Goal: Task Accomplishment & Management: Use online tool/utility

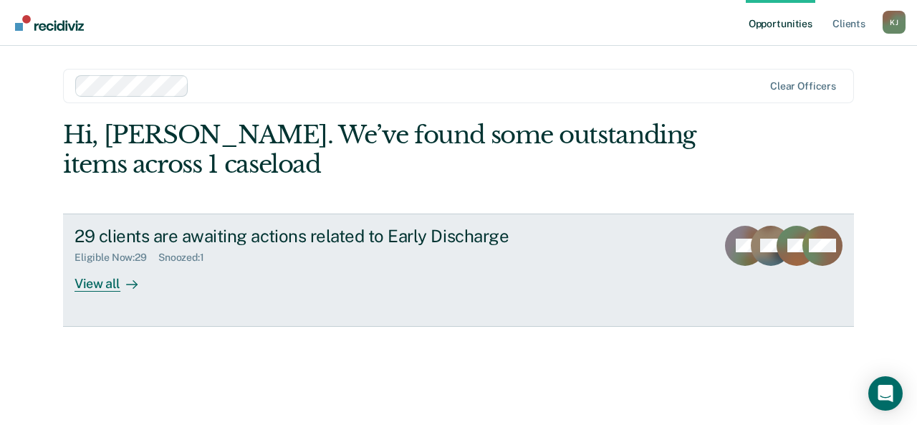
click at [532, 256] on div "Eligible Now : 29 Snoozed : 1" at bounding box center [325, 255] width 503 height 18
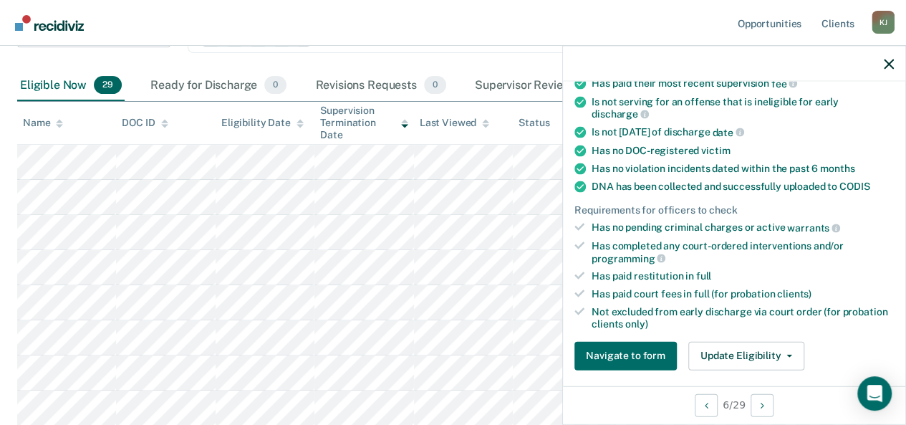
scroll to position [271, 0]
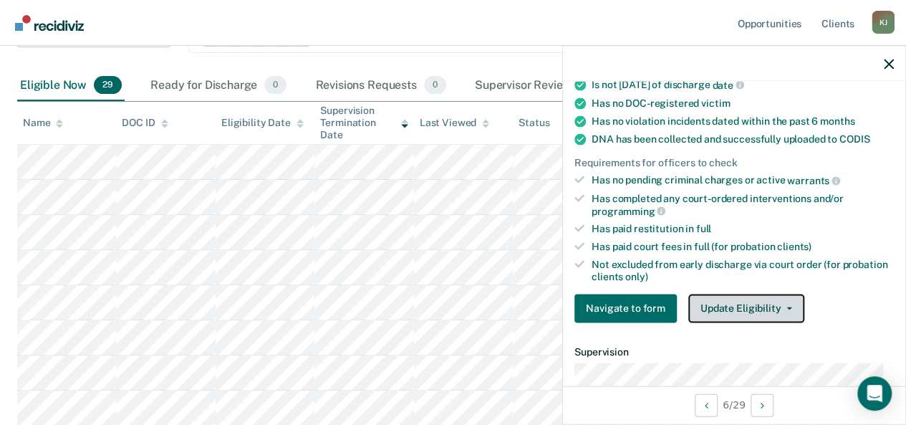
click at [748, 302] on button "Update Eligibility" at bounding box center [746, 308] width 116 height 29
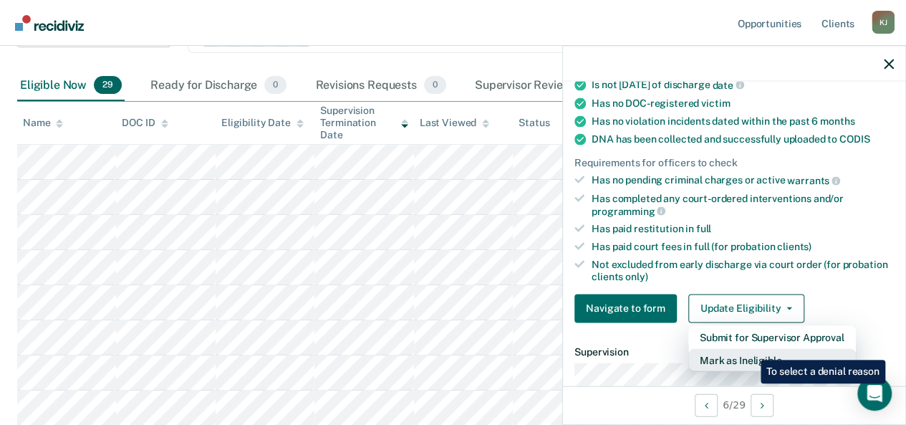
click at [750, 349] on button "Mark as Ineligible" at bounding box center [772, 359] width 168 height 23
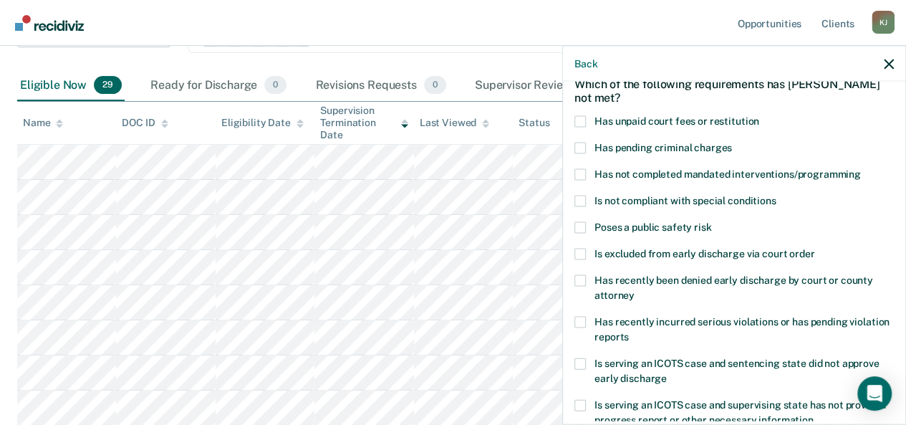
scroll to position [74, 0]
click at [579, 121] on span at bounding box center [579, 122] width 11 height 11
click at [759, 117] on input "Has unpaid court fees or restitution" at bounding box center [759, 117] width 0 height 0
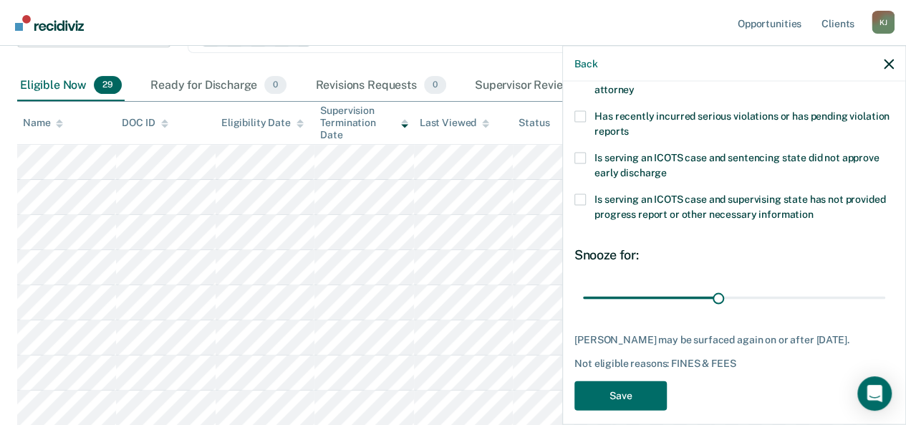
scroll to position [284, 0]
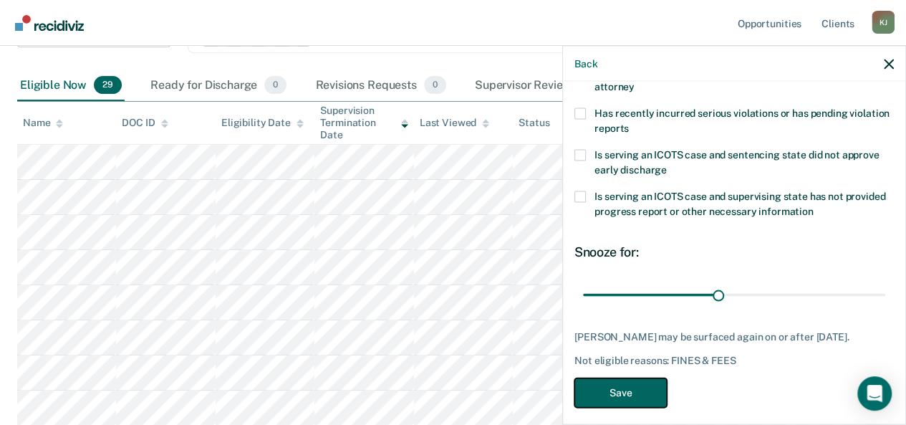
click at [619, 405] on button "Save" at bounding box center [620, 392] width 92 height 29
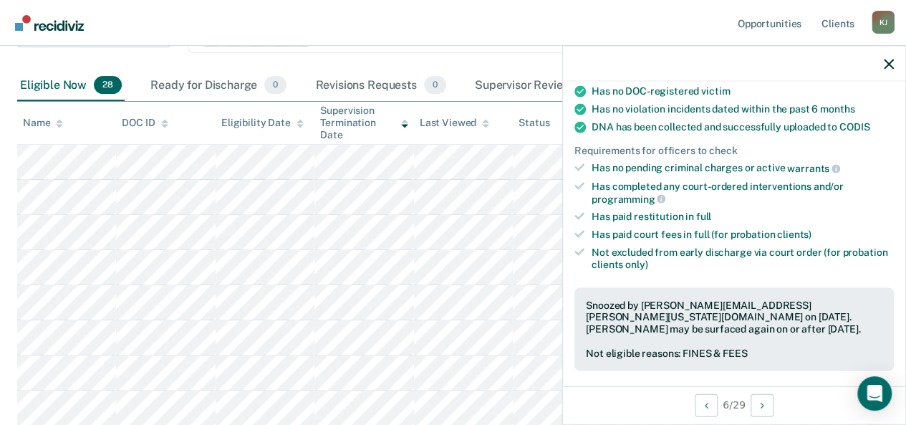
click at [619, 405] on div "6 / 29" at bounding box center [734, 404] width 342 height 38
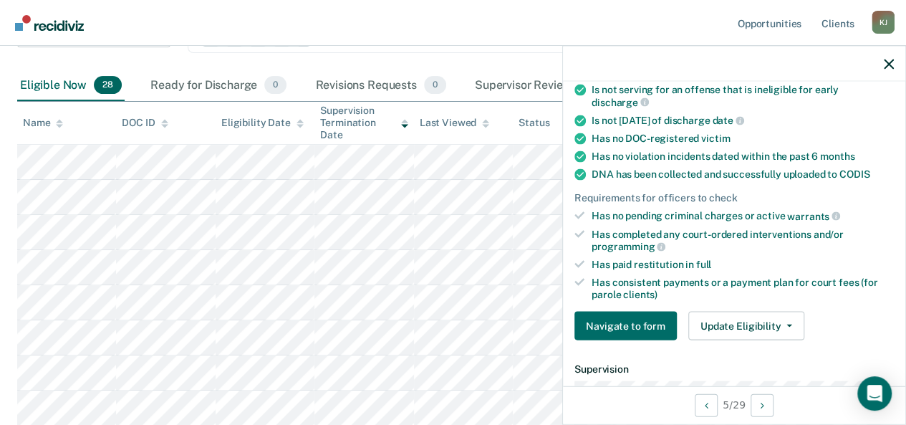
scroll to position [332, 0]
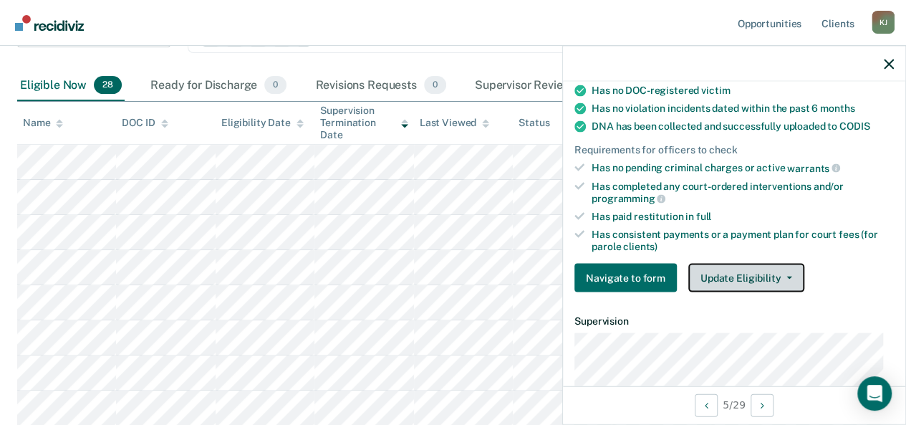
click at [732, 273] on button "Update Eligibility" at bounding box center [746, 278] width 116 height 29
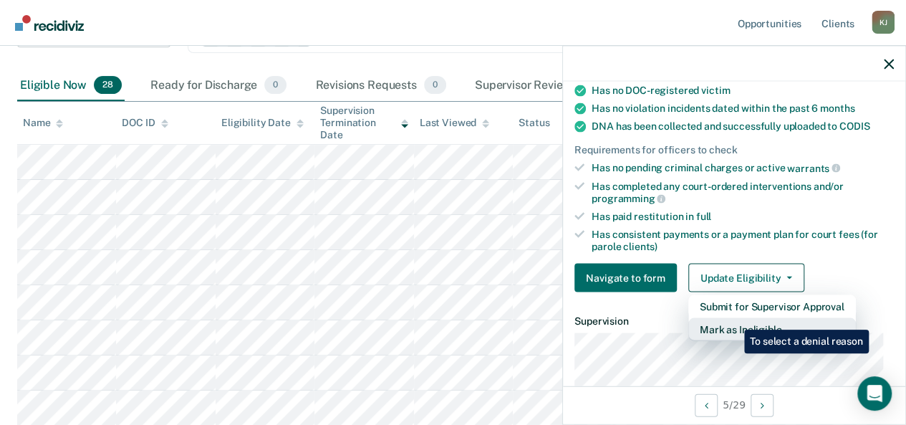
click at [733, 319] on button "Mark as Ineligible" at bounding box center [772, 329] width 168 height 23
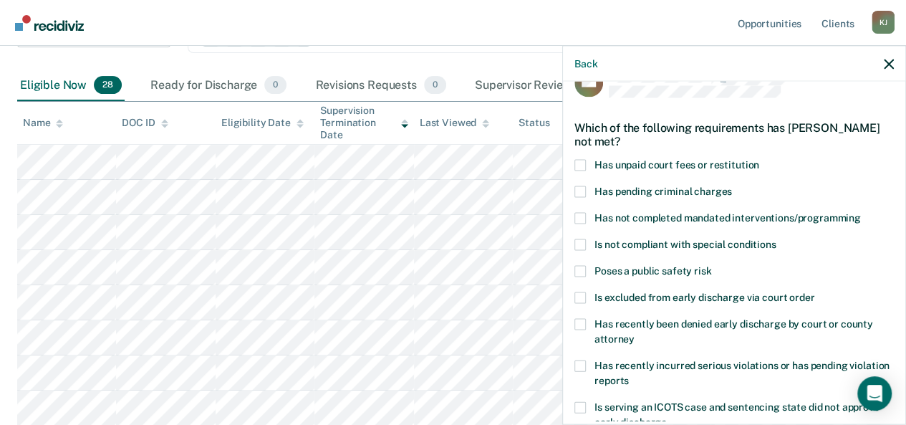
scroll to position [32, 0]
click at [576, 165] on span at bounding box center [579, 164] width 11 height 11
click at [759, 159] on input "Has unpaid court fees or restitution" at bounding box center [759, 159] width 0 height 0
click at [587, 242] on label "Is not compliant with special conditions" at bounding box center [733, 246] width 319 height 15
click at [776, 239] on input "Is not compliant with special conditions" at bounding box center [776, 239] width 0 height 0
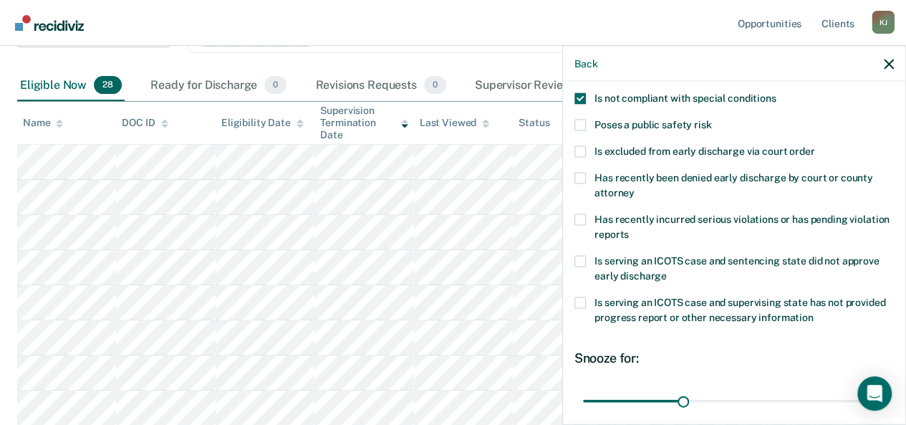
scroll to position [268, 0]
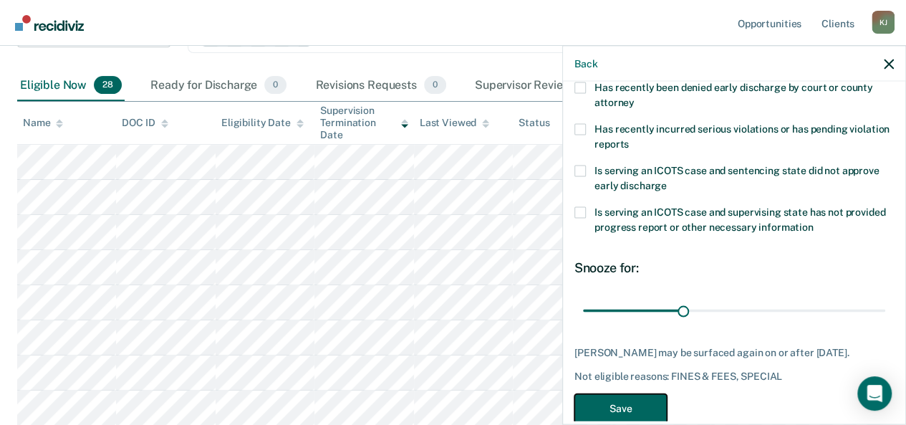
click at [633, 416] on button "Save" at bounding box center [620, 408] width 92 height 29
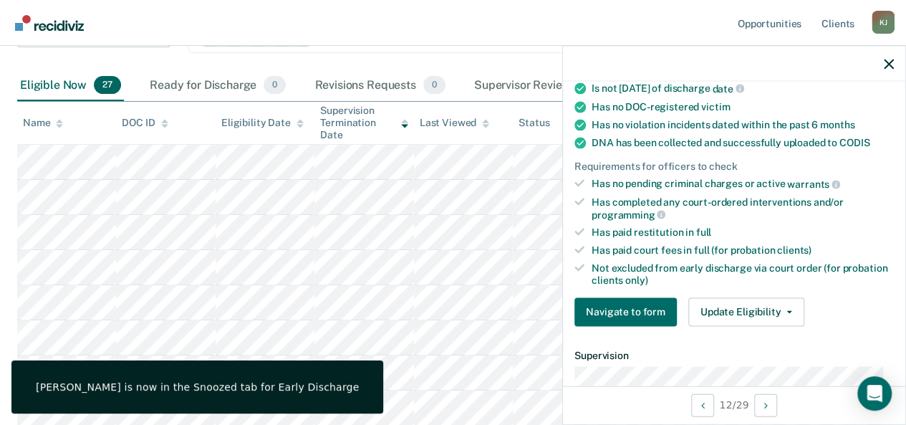
scroll to position [221, 0]
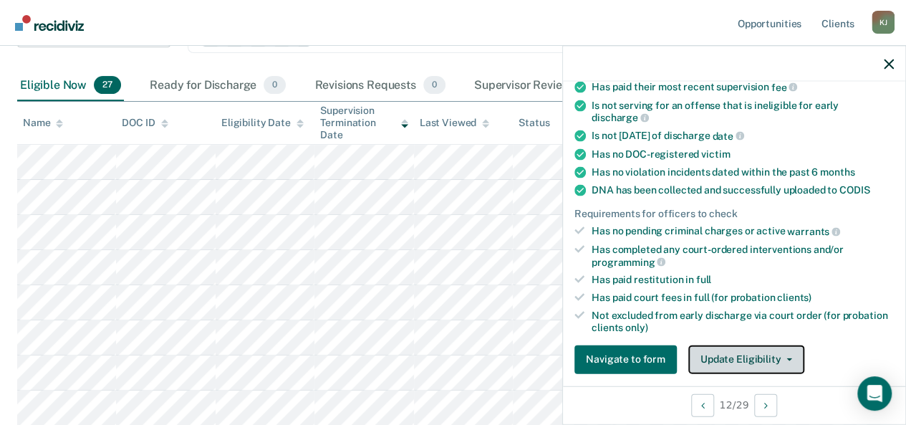
click at [761, 356] on button "Update Eligibility" at bounding box center [746, 359] width 116 height 29
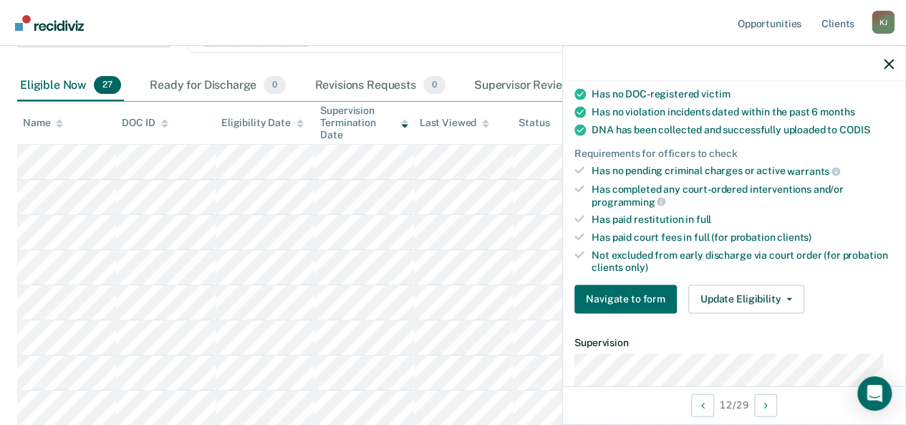
scroll to position [322, 0]
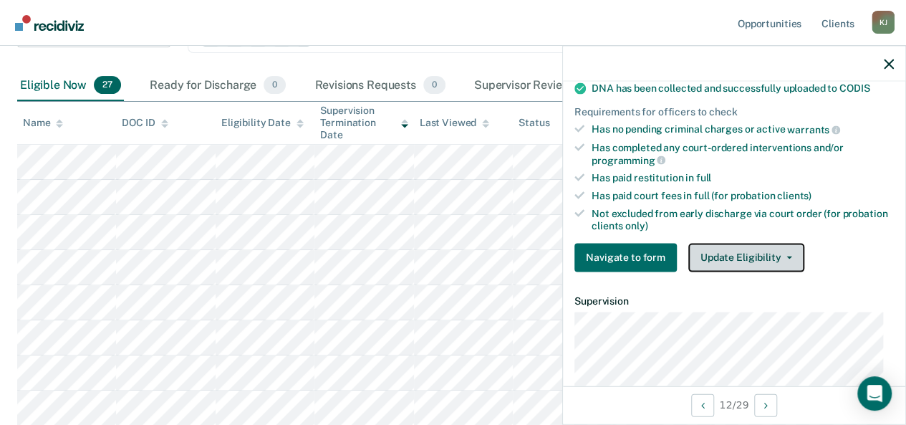
click at [712, 254] on button "Update Eligibility" at bounding box center [746, 257] width 116 height 29
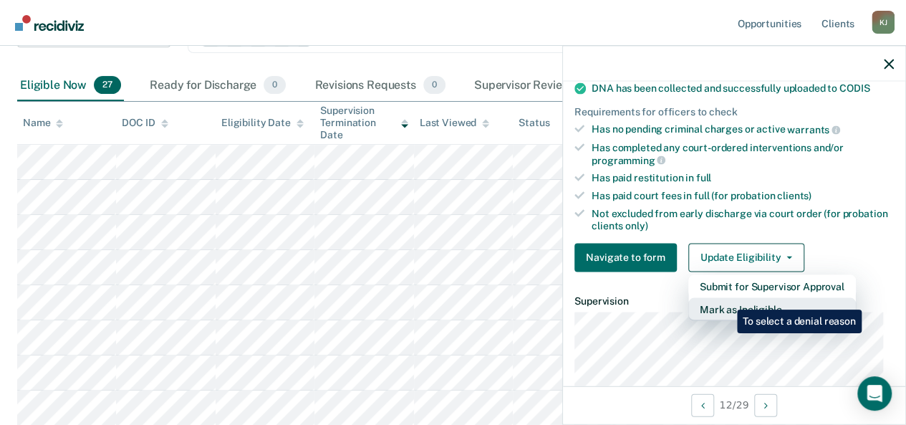
click at [726, 299] on button "Mark as Ineligible" at bounding box center [772, 308] width 168 height 23
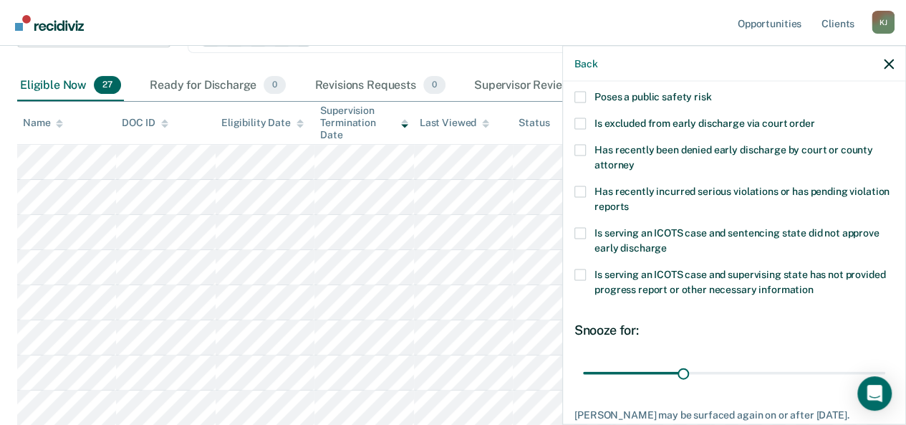
scroll to position [216, 0]
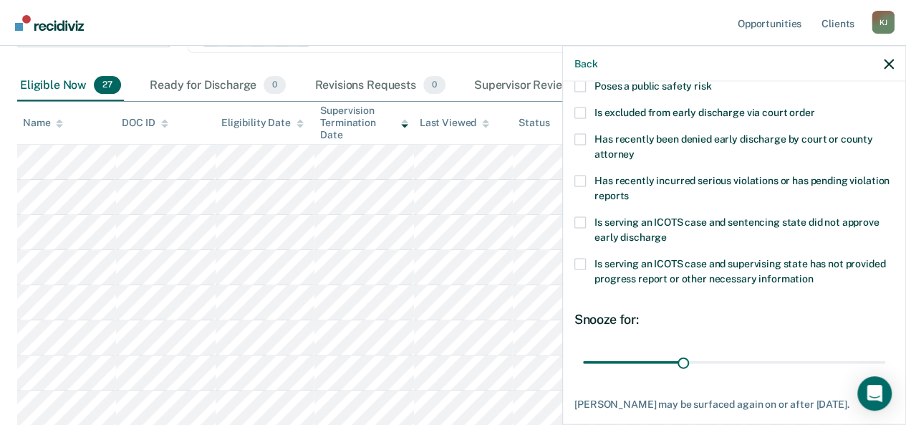
click at [577, 135] on span at bounding box center [579, 139] width 11 height 11
click at [635, 149] on input "Has recently been denied early discharge by court or county attorney" at bounding box center [635, 149] width 0 height 0
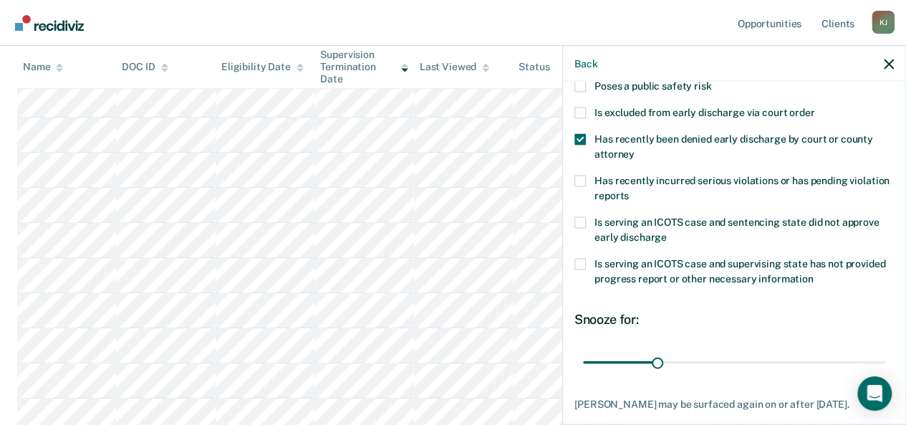
scroll to position [292, 0]
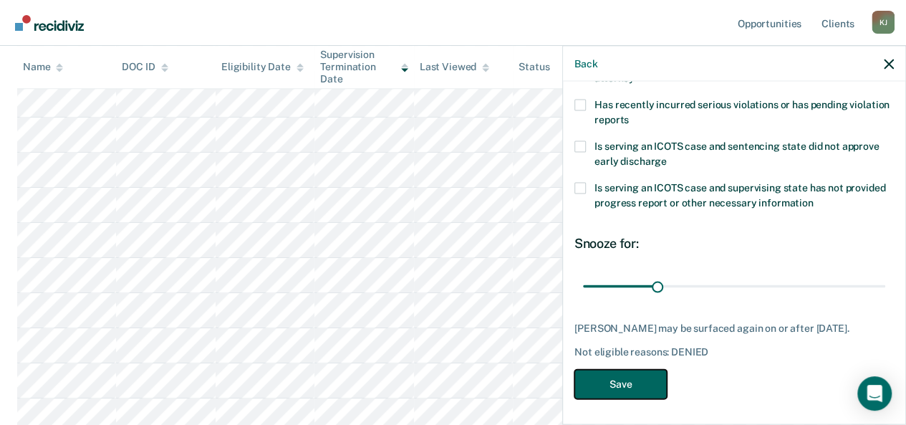
click at [610, 379] on button "Save" at bounding box center [620, 384] width 92 height 29
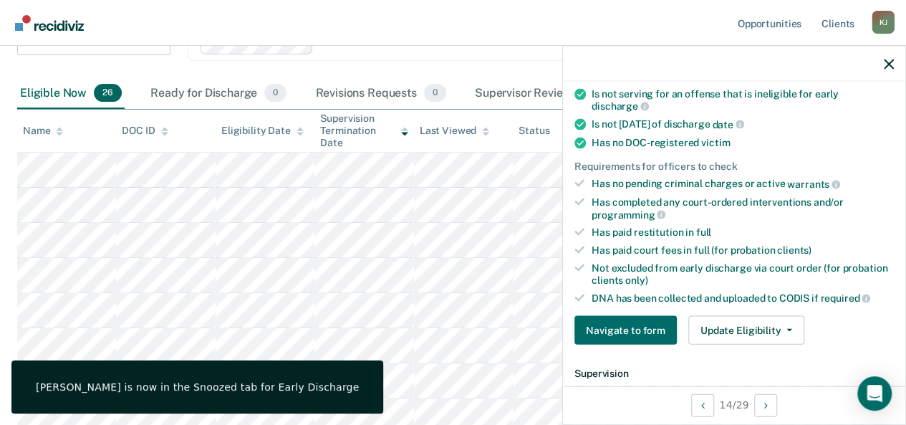
scroll to position [352, 0]
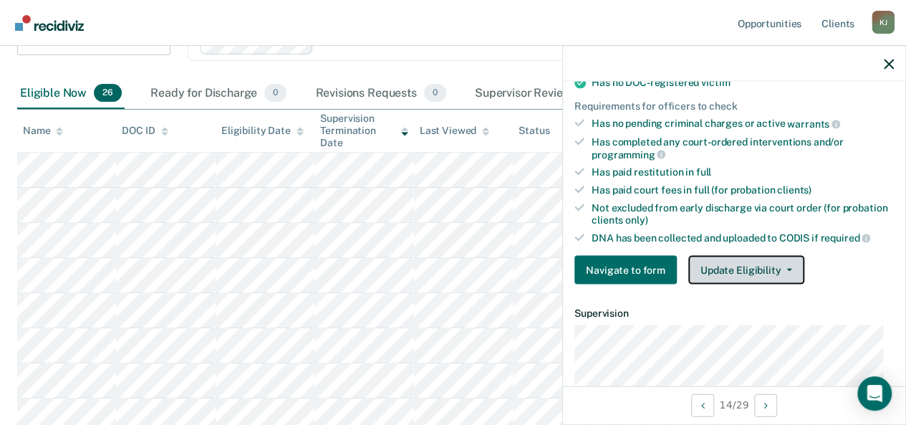
click at [726, 256] on button "Update Eligibility" at bounding box center [746, 270] width 116 height 29
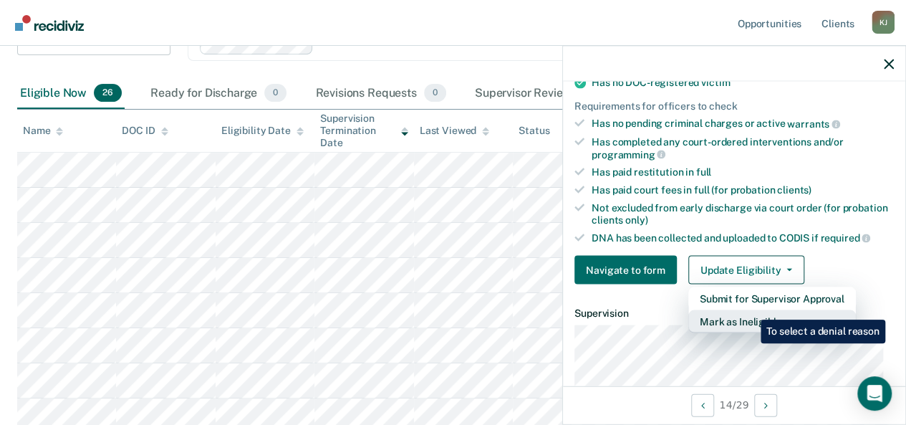
click at [751, 312] on button "Mark as Ineligible" at bounding box center [772, 321] width 168 height 23
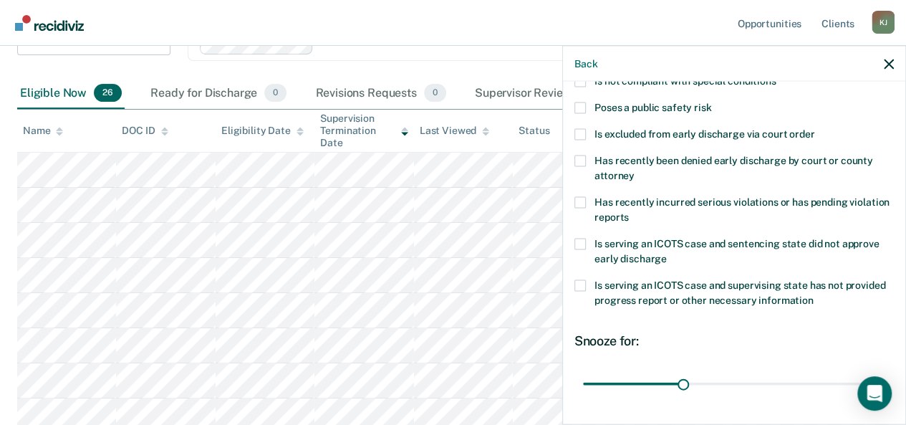
scroll to position [193, 0]
click at [584, 204] on span at bounding box center [579, 203] width 11 height 11
click at [629, 213] on input "Has recently incurred serious violations or has pending violation reports" at bounding box center [629, 213] width 0 height 0
drag, startPoint x: 893, startPoint y: 238, endPoint x: 900, endPoint y: 198, distance: 40.6
click at [900, 198] on div "AR Which of the following requirements has Ashley Ruring not met? Has unpaid co…" at bounding box center [734, 252] width 342 height 340
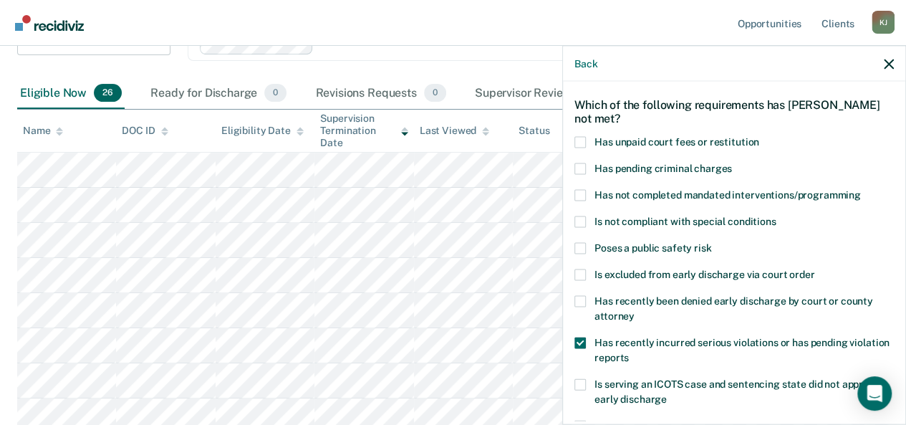
scroll to position [49, 0]
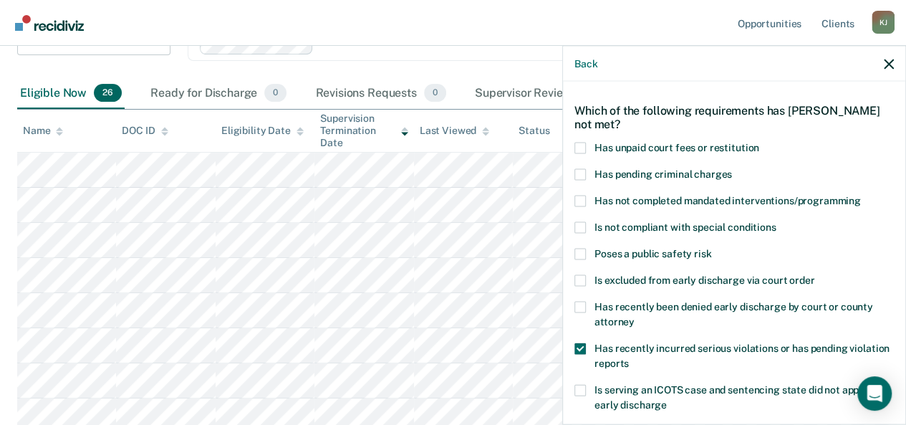
click at [582, 196] on span at bounding box center [579, 201] width 11 height 11
click at [861, 196] on input "Has not completed mandated interventions/programming" at bounding box center [861, 196] width 0 height 0
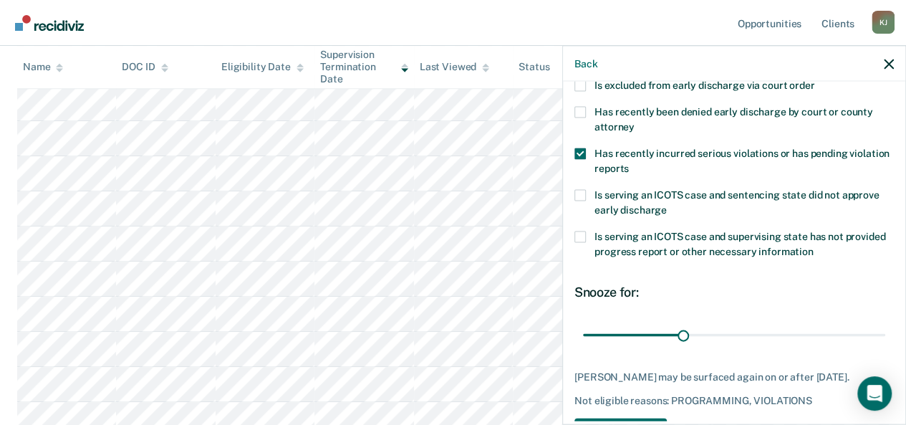
scroll to position [246, 0]
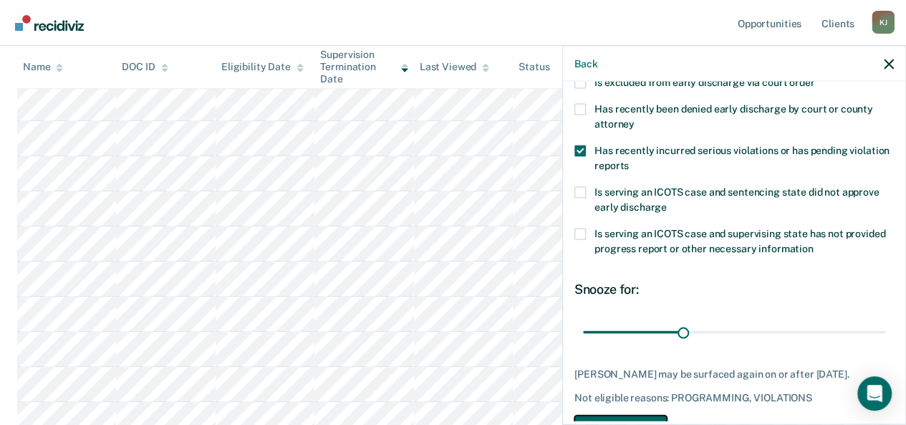
click at [652, 416] on button "Save" at bounding box center [620, 429] width 92 height 29
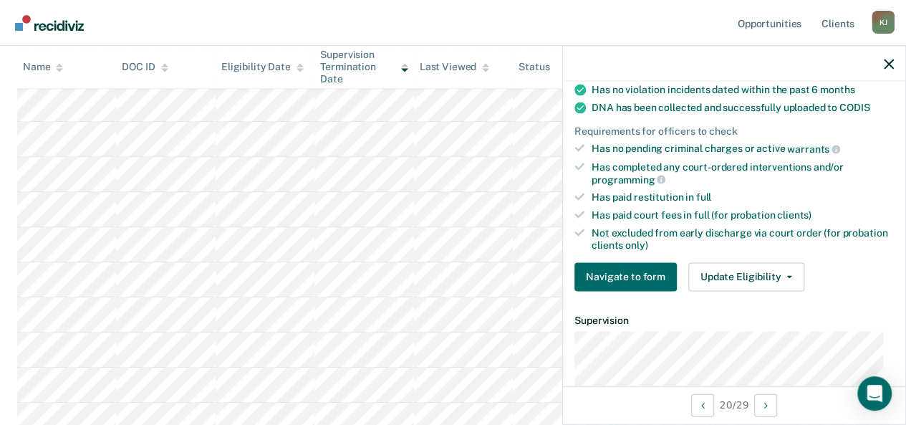
scroll to position [313, 0]
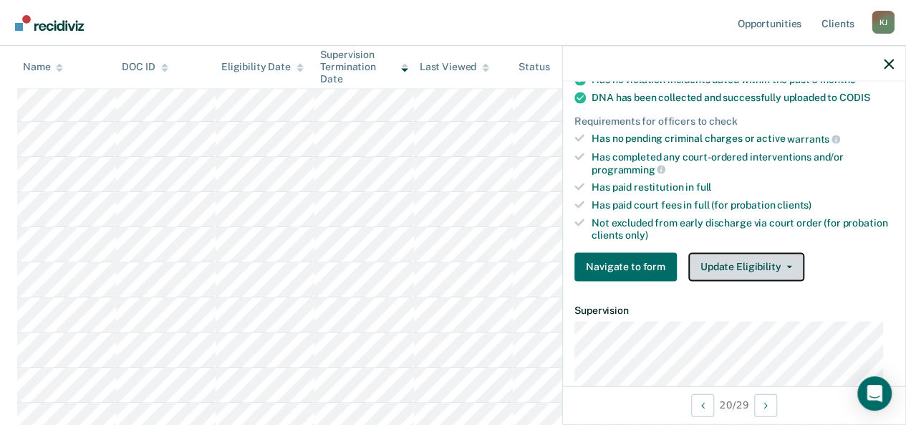
click at [761, 269] on button "Update Eligibility" at bounding box center [746, 266] width 116 height 29
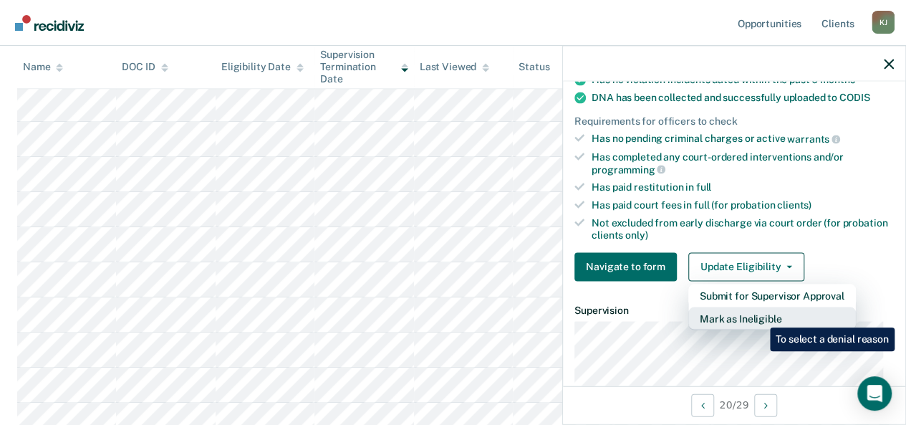
click at [759, 317] on button "Mark as Ineligible" at bounding box center [772, 318] width 168 height 23
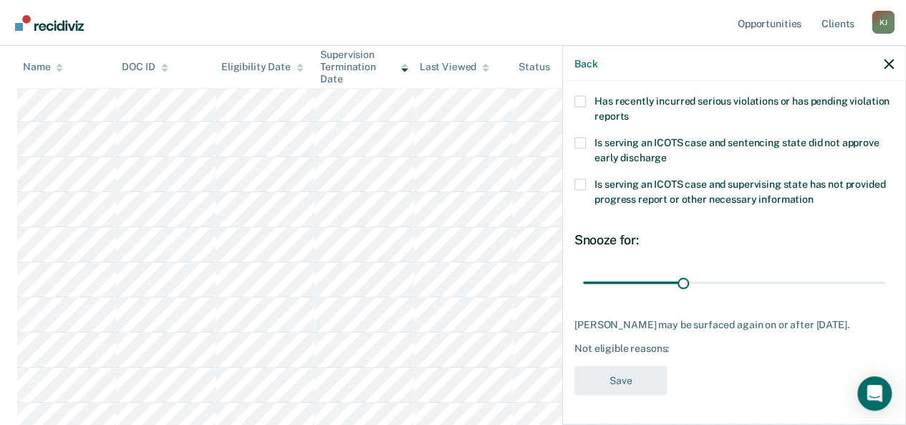
drag, startPoint x: 905, startPoint y: 292, endPoint x: 894, endPoint y: 257, distance: 36.2
click at [897, 240] on div "Back RI Which of the following requirements has Robert Mestdagh II not met? Has…" at bounding box center [734, 234] width 344 height 379
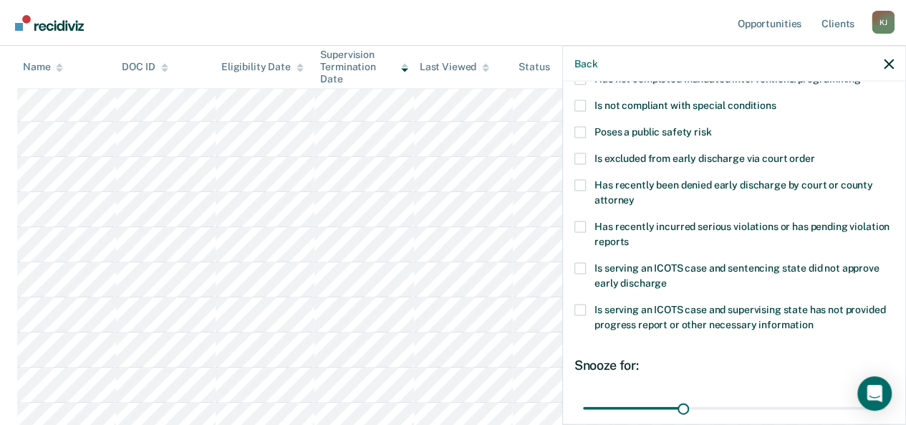
scroll to position [162, 0]
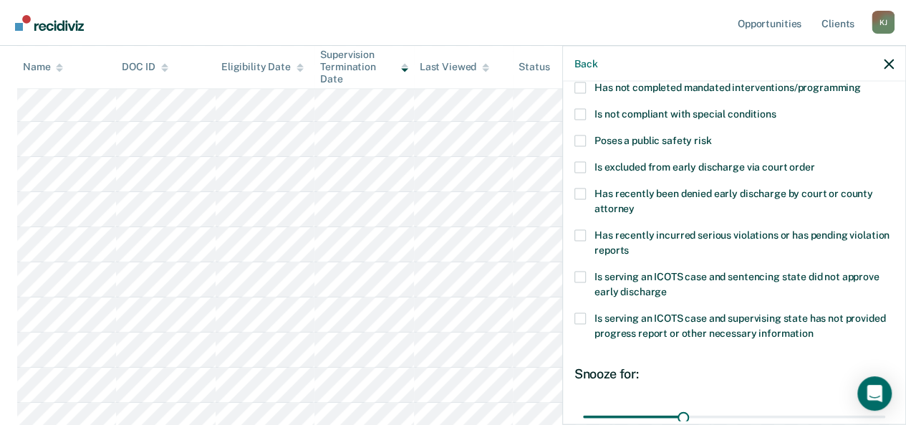
click at [586, 223] on div "Has recently been denied early discharge by court or county attorney" at bounding box center [733, 209] width 319 height 42
click at [577, 226] on div "Has recently been denied early discharge by court or county attorney" at bounding box center [733, 209] width 319 height 42
click at [580, 112] on span at bounding box center [579, 114] width 11 height 11
click at [776, 109] on input "Is not compliant with special conditions" at bounding box center [776, 109] width 0 height 0
click at [580, 109] on span at bounding box center [579, 114] width 11 height 11
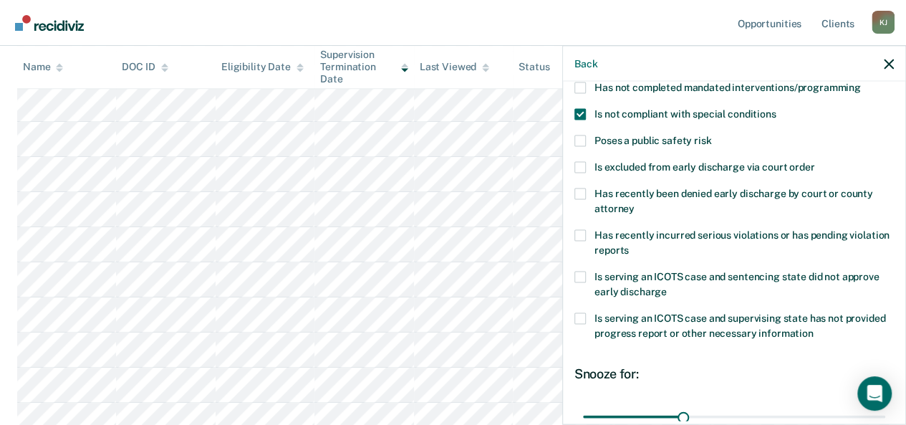
click at [776, 109] on input "Is not compliant with special conditions" at bounding box center [776, 109] width 0 height 0
click at [577, 87] on span at bounding box center [579, 87] width 11 height 11
click at [861, 82] on input "Has not completed mandated interventions/programming" at bounding box center [861, 82] width 0 height 0
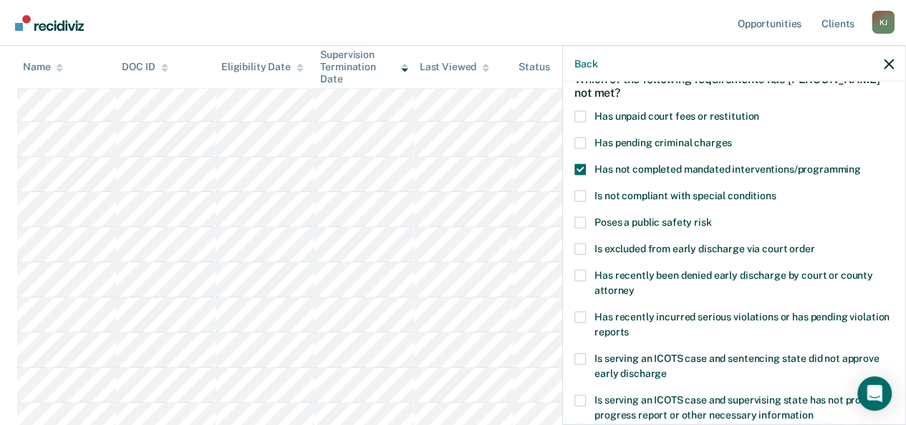
scroll to position [102, 0]
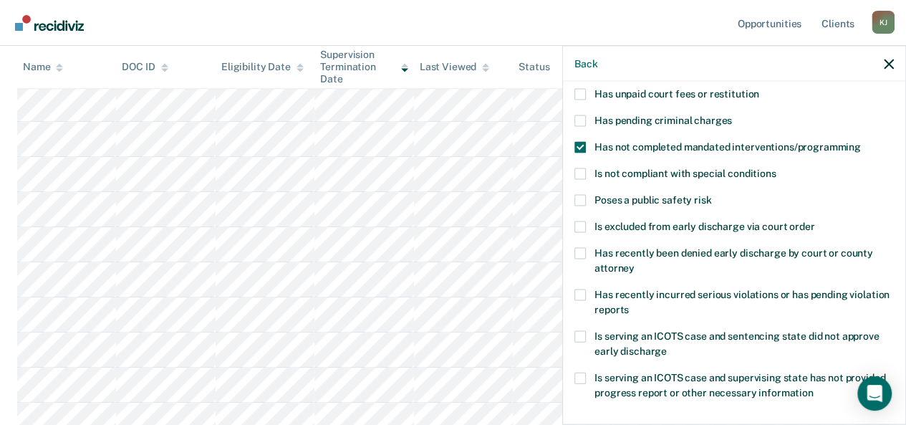
click at [583, 293] on span at bounding box center [579, 294] width 11 height 11
click at [629, 304] on input "Has recently incurred serious violations or has pending violation reports" at bounding box center [629, 304] width 0 height 0
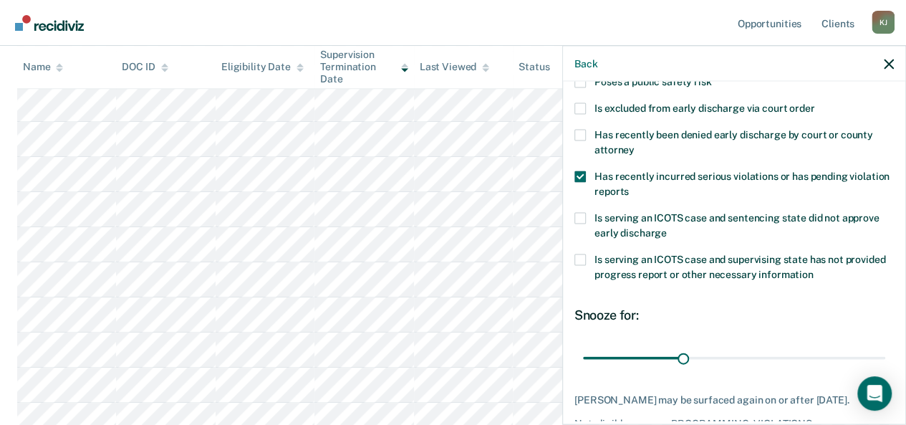
scroll to position [294, 0]
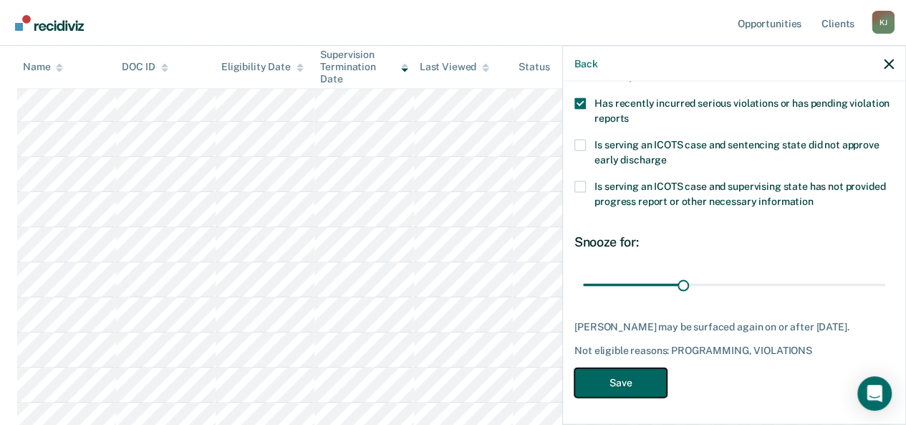
click at [624, 398] on button "Save" at bounding box center [620, 382] width 92 height 29
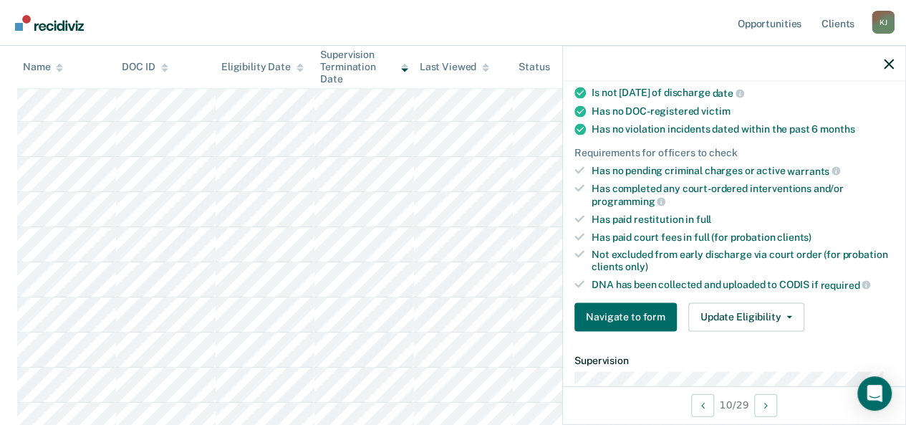
scroll to position [323, 0]
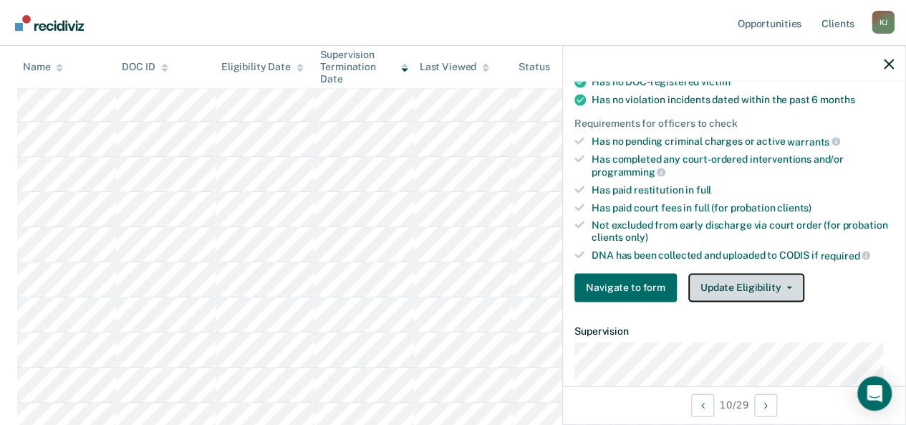
click at [743, 286] on button "Update Eligibility" at bounding box center [746, 287] width 116 height 29
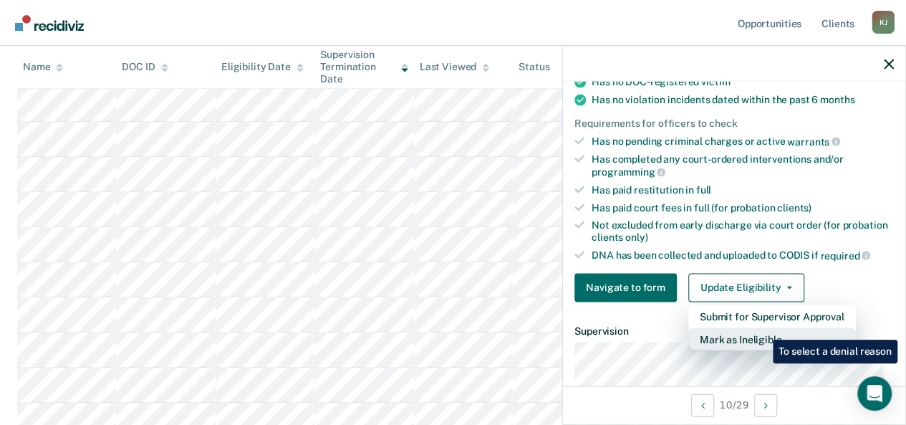
click at [762, 329] on button "Mark as Ineligible" at bounding box center [772, 338] width 168 height 23
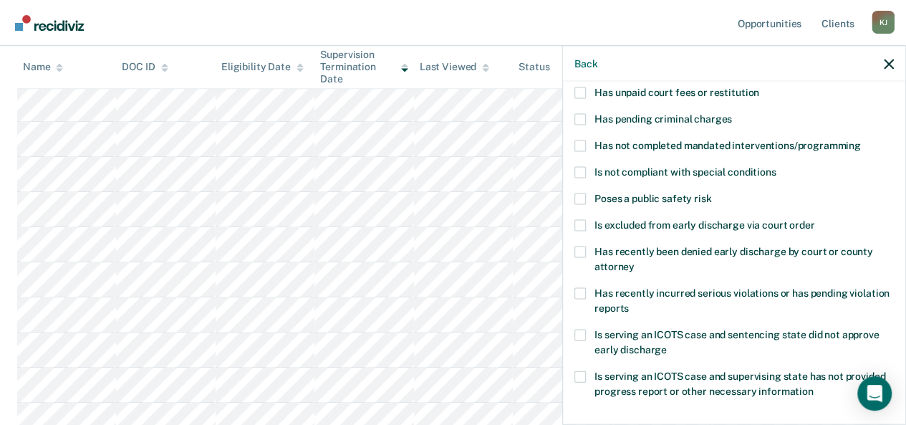
scroll to position [91, 0]
click at [583, 140] on span at bounding box center [579, 145] width 11 height 11
click at [861, 140] on input "Has not completed mandated interventions/programming" at bounding box center [861, 140] width 0 height 0
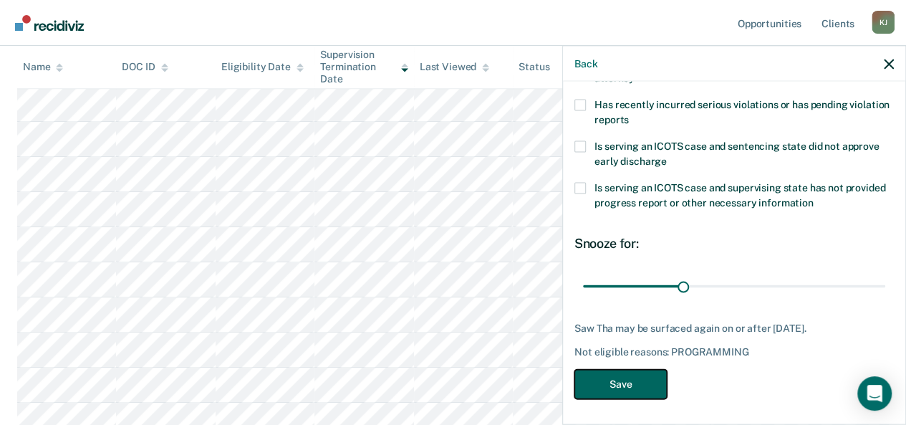
click at [630, 379] on button "Save" at bounding box center [620, 384] width 92 height 29
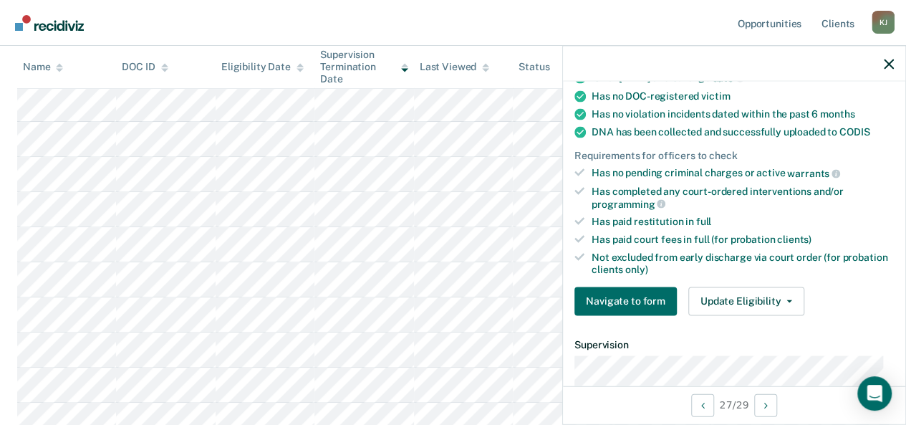
scroll to position [249, 0]
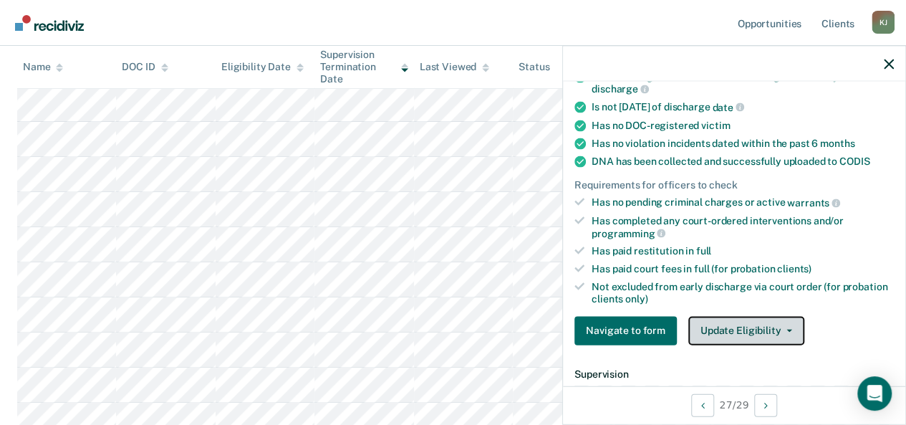
click at [723, 320] on button "Update Eligibility" at bounding box center [746, 330] width 116 height 29
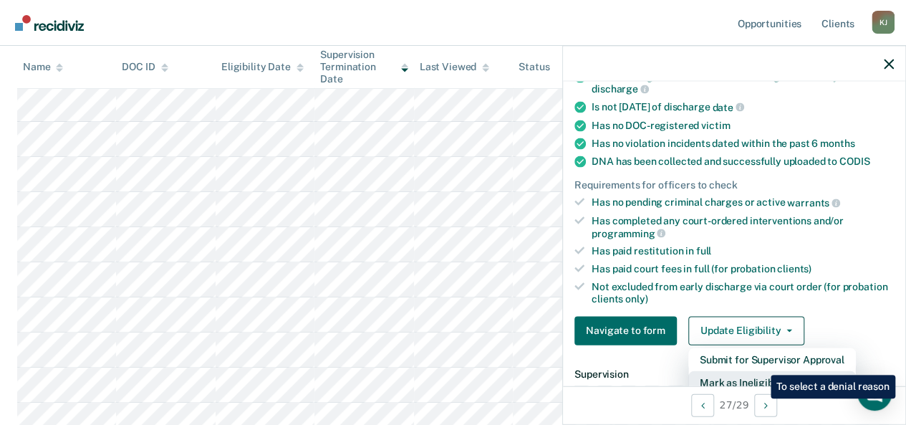
scroll to position [250, 0]
click at [760, 370] on button "Mark as Ineligible" at bounding box center [772, 381] width 168 height 23
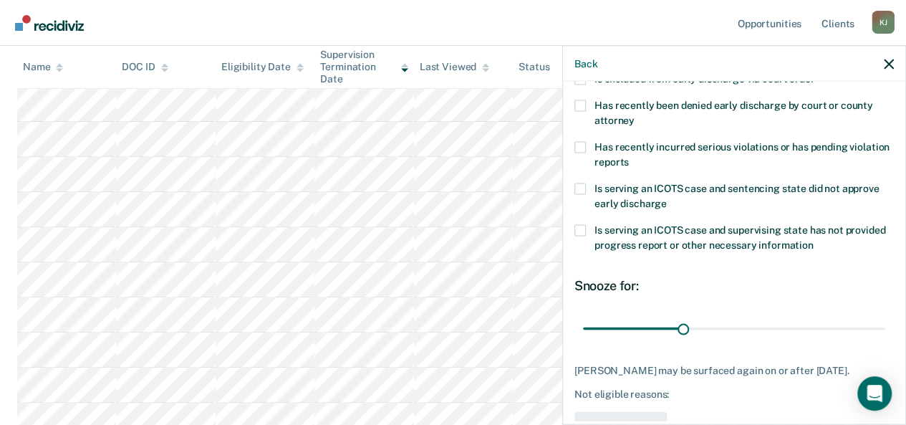
click at [582, 147] on span at bounding box center [579, 147] width 11 height 11
click at [629, 157] on input "Has recently incurred serious violations or has pending violation reports" at bounding box center [629, 157] width 0 height 0
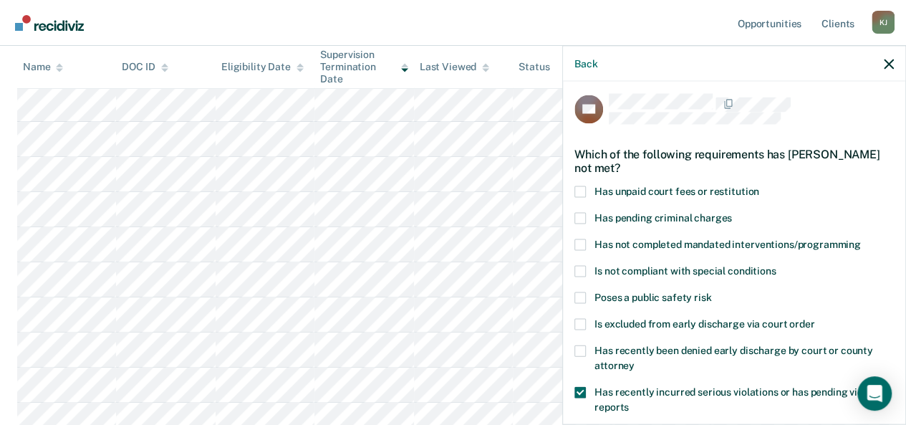
scroll to position [0, 0]
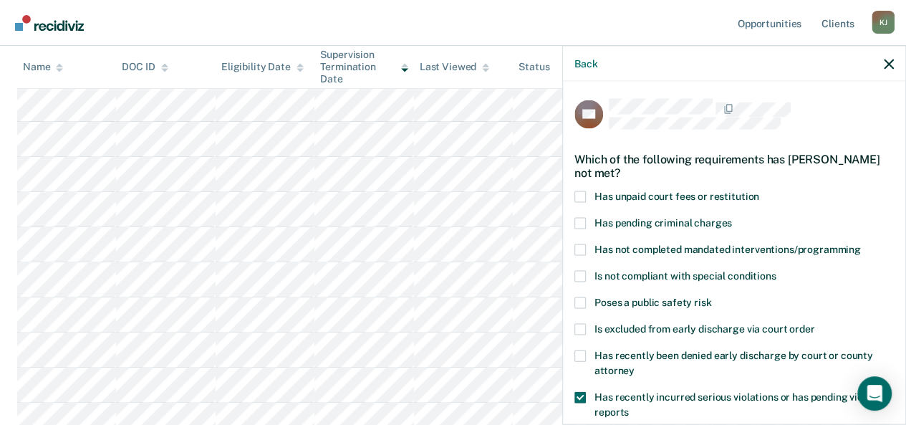
click at [577, 193] on span at bounding box center [579, 196] width 11 height 11
click at [759, 191] on input "Has unpaid court fees or restitution" at bounding box center [759, 191] width 0 height 0
click at [579, 223] on span at bounding box center [579, 223] width 11 height 11
click at [732, 218] on input "Has pending criminal charges" at bounding box center [732, 218] width 0 height 0
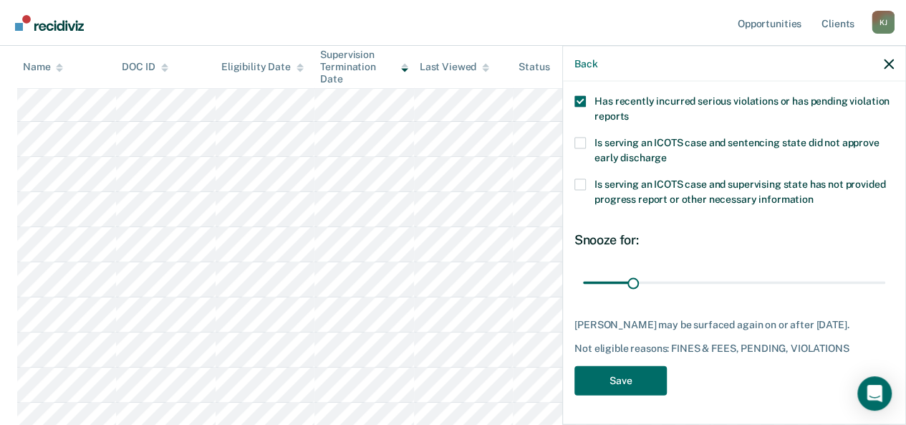
scroll to position [299, 0]
drag, startPoint x: 630, startPoint y: 272, endPoint x: 675, endPoint y: 279, distance: 45.6
type input "60"
click at [675, 279] on input "range" at bounding box center [734, 282] width 302 height 25
click at [614, 395] on button "Save" at bounding box center [620, 380] width 92 height 29
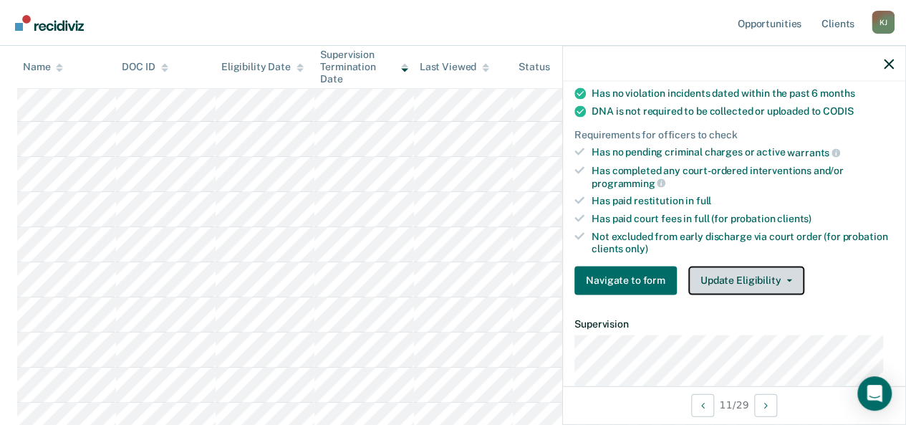
click at [778, 280] on button "Update Eligibility" at bounding box center [746, 280] width 116 height 29
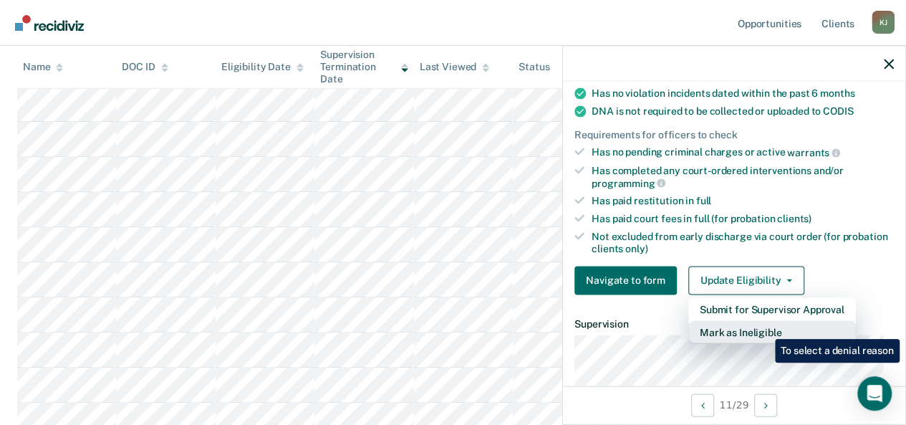
click at [765, 328] on button "Mark as Ineligible" at bounding box center [772, 331] width 168 height 23
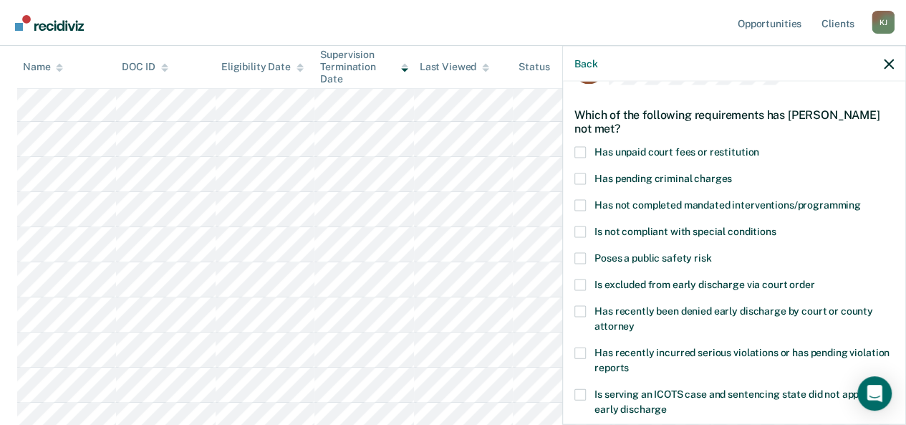
scroll to position [42, 0]
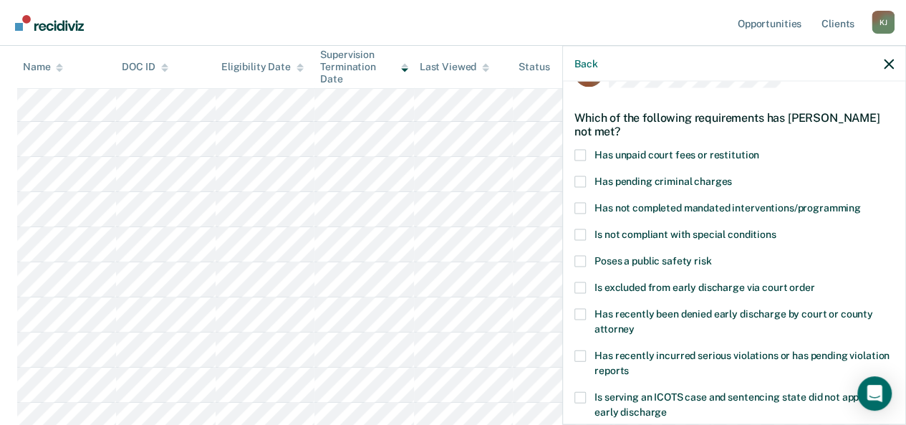
click at [584, 176] on span at bounding box center [579, 181] width 11 height 11
click at [732, 176] on input "Has pending criminal charges" at bounding box center [732, 176] width 0 height 0
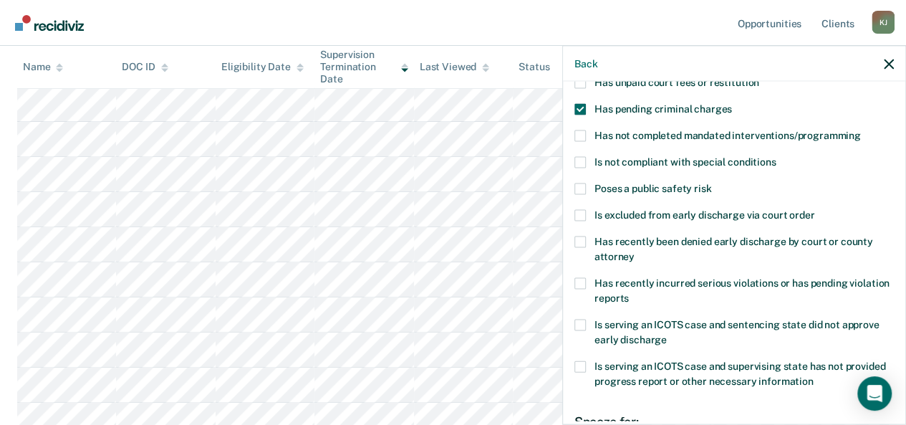
scroll to position [116, 0]
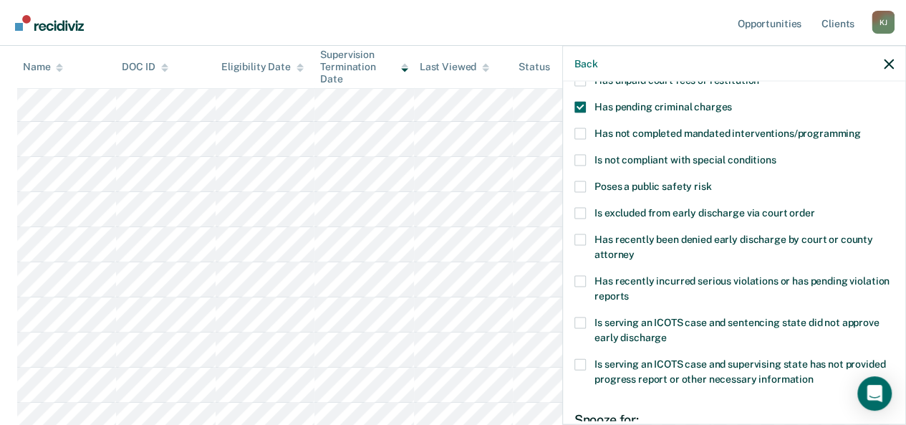
click at [587, 277] on label "Has recently incurred serious violations or has pending violation reports" at bounding box center [733, 291] width 319 height 30
click at [629, 291] on input "Has recently incurred serious violations or has pending violation reports" at bounding box center [629, 291] width 0 height 0
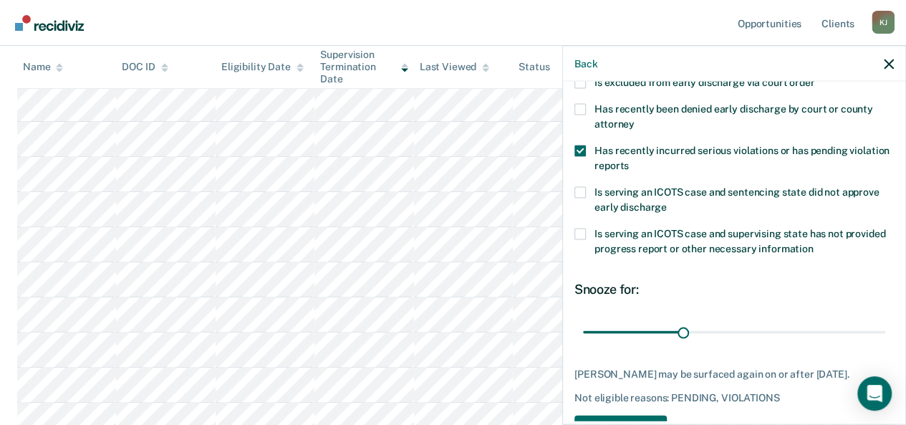
scroll to position [292, 0]
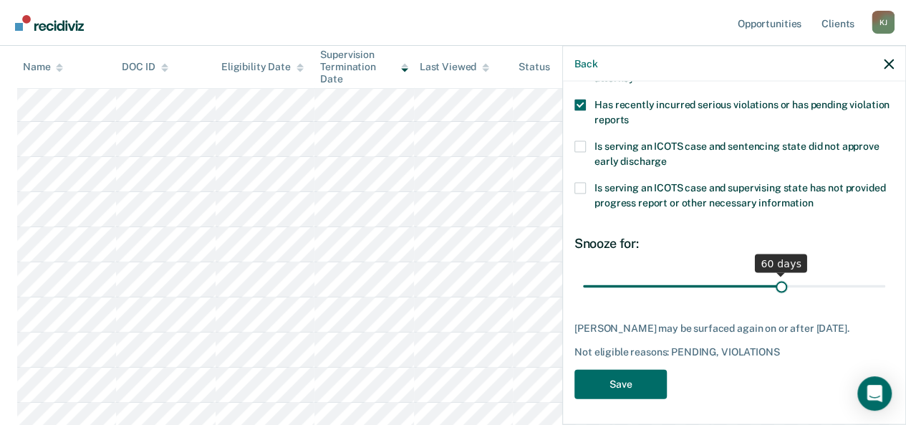
drag, startPoint x: 679, startPoint y: 283, endPoint x: 774, endPoint y: 281, distance: 94.6
type input "60"
click at [774, 281] on input "range" at bounding box center [734, 286] width 302 height 25
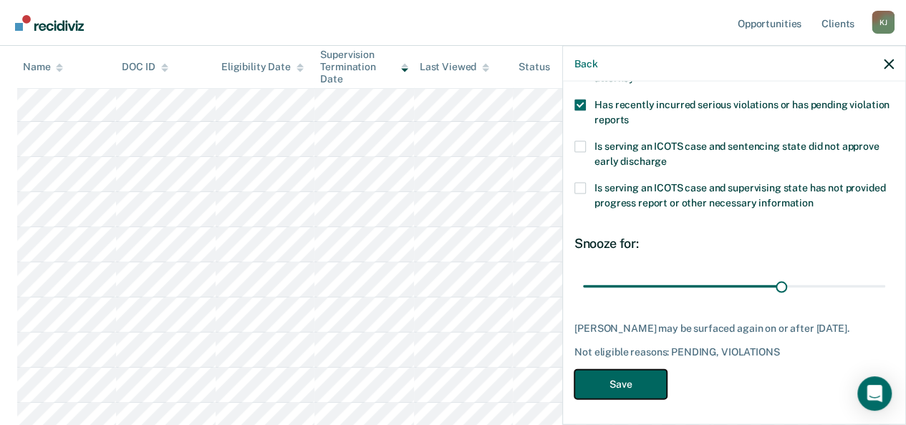
click at [635, 376] on button "Save" at bounding box center [620, 384] width 92 height 29
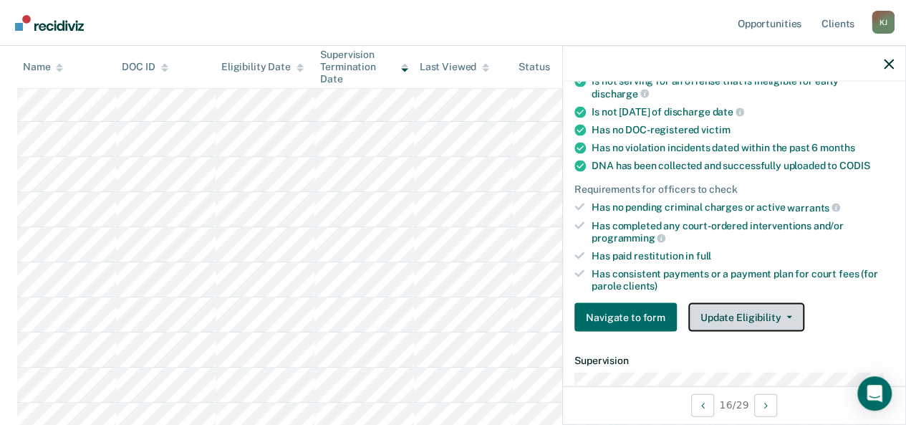
click at [730, 310] on button "Update Eligibility" at bounding box center [746, 317] width 116 height 29
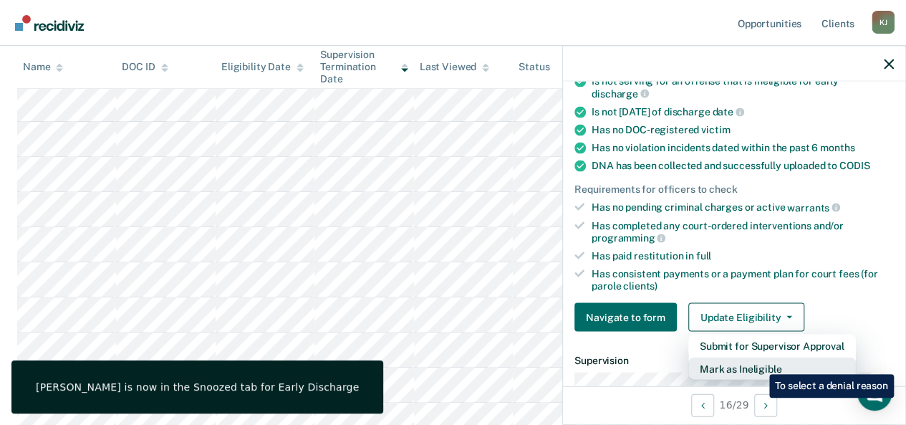
click at [759, 363] on button "Mark as Ineligible" at bounding box center [772, 368] width 168 height 23
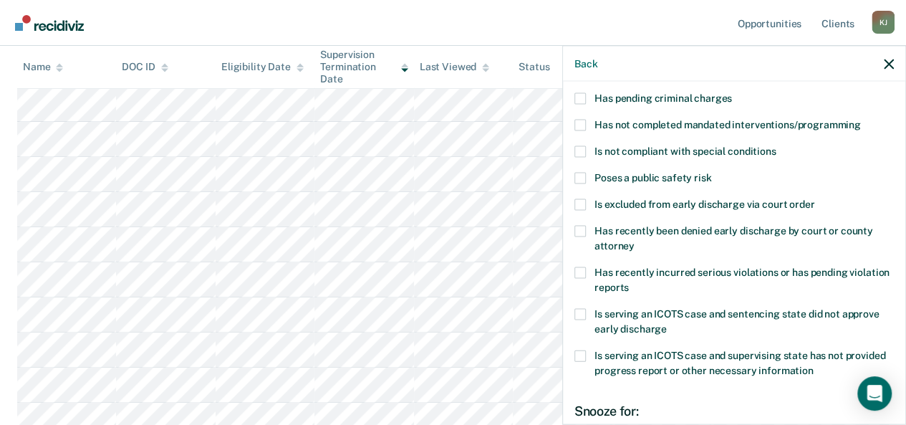
scroll to position [120, 0]
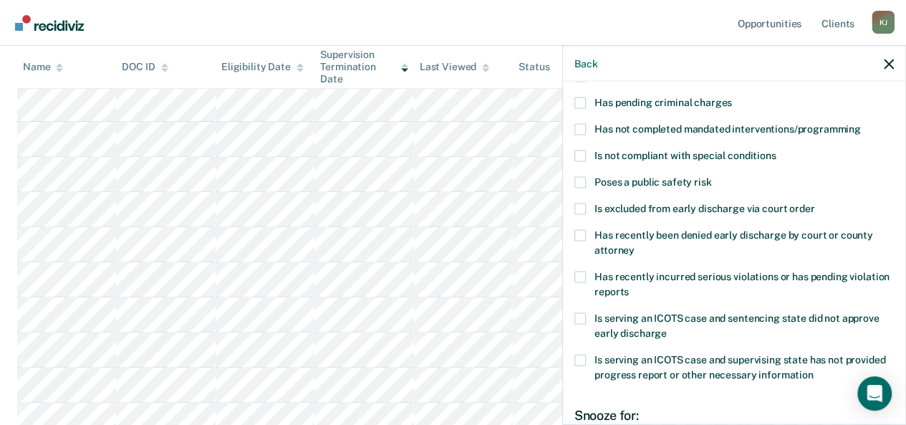
click at [579, 125] on span at bounding box center [579, 129] width 11 height 11
click at [861, 124] on input "Has not completed mandated interventions/programming" at bounding box center [861, 124] width 0 height 0
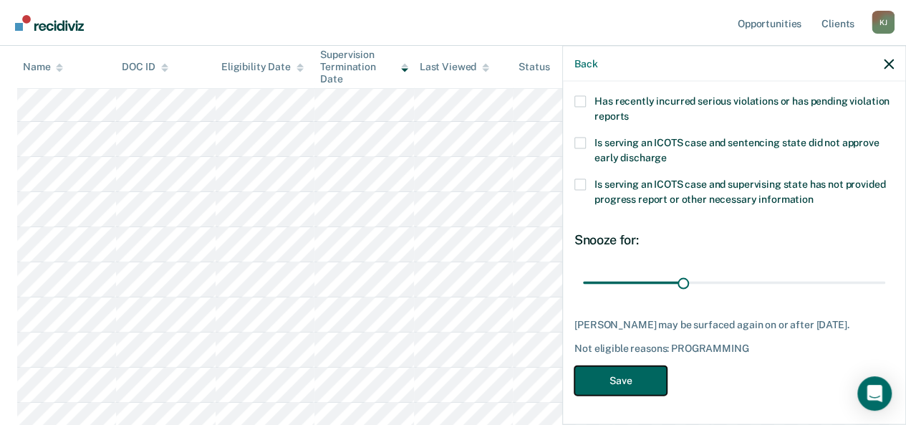
click at [622, 382] on button "Save" at bounding box center [620, 380] width 92 height 29
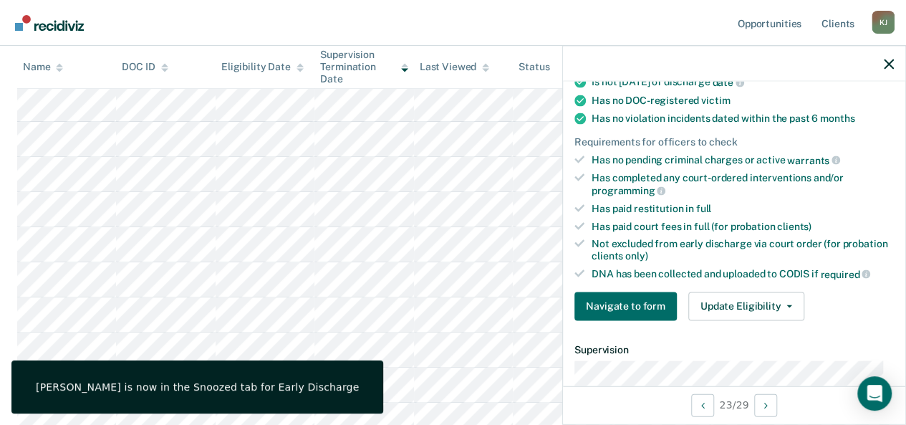
scroll to position [287, 0]
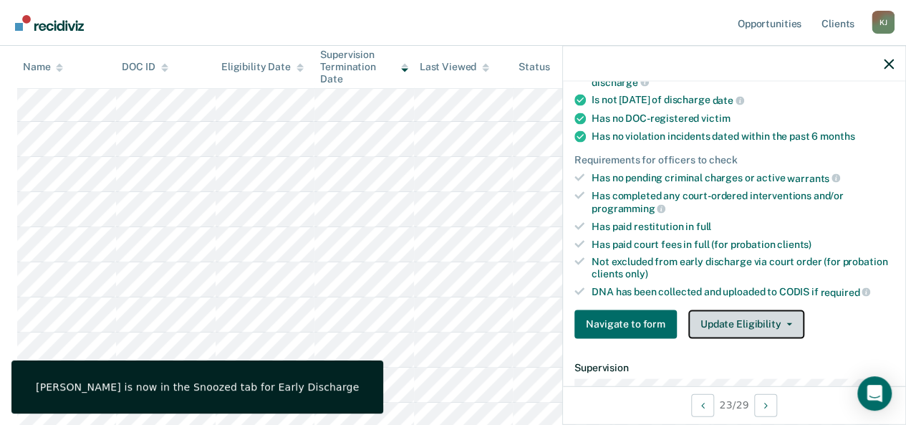
click at [768, 318] on button "Update Eligibility" at bounding box center [746, 323] width 116 height 29
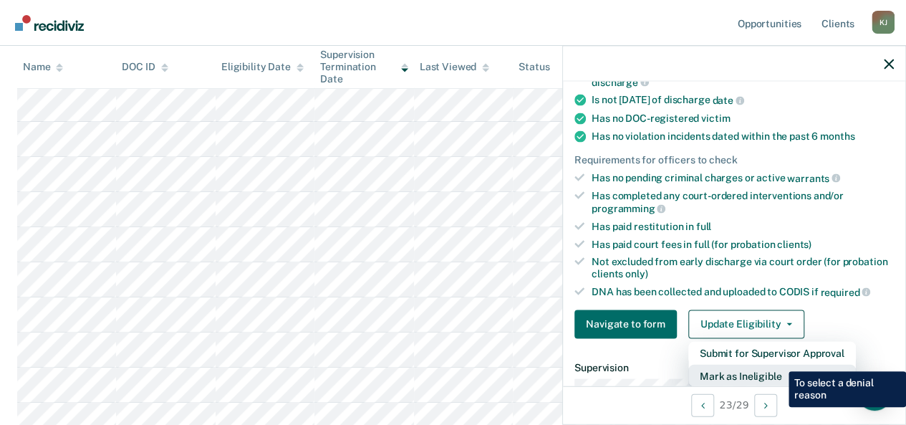
click at [778, 364] on button "Mark as Ineligible" at bounding box center [772, 375] width 168 height 23
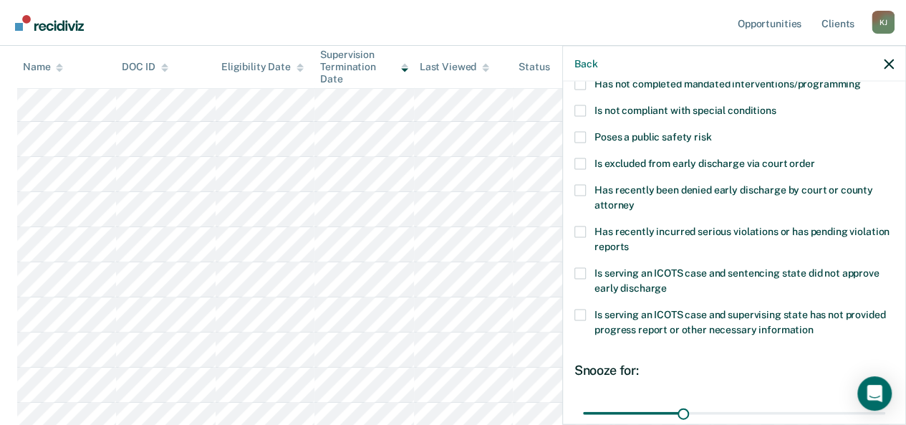
scroll to position [165, 0]
click at [583, 231] on span at bounding box center [579, 232] width 11 height 11
click at [629, 242] on input "Has recently incurred serious violations or has pending violation reports" at bounding box center [629, 242] width 0 height 0
drag, startPoint x: 895, startPoint y: 277, endPoint x: 897, endPoint y: 340, distance: 62.3
click at [897, 340] on div "DL Which of the following requirements has Derick Lensing not met? Has unpaid c…" at bounding box center [734, 252] width 342 height 340
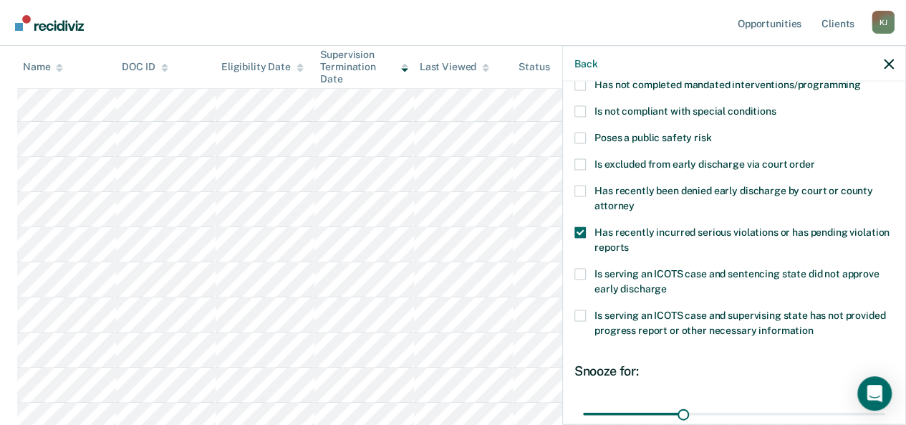
scroll to position [258, 0]
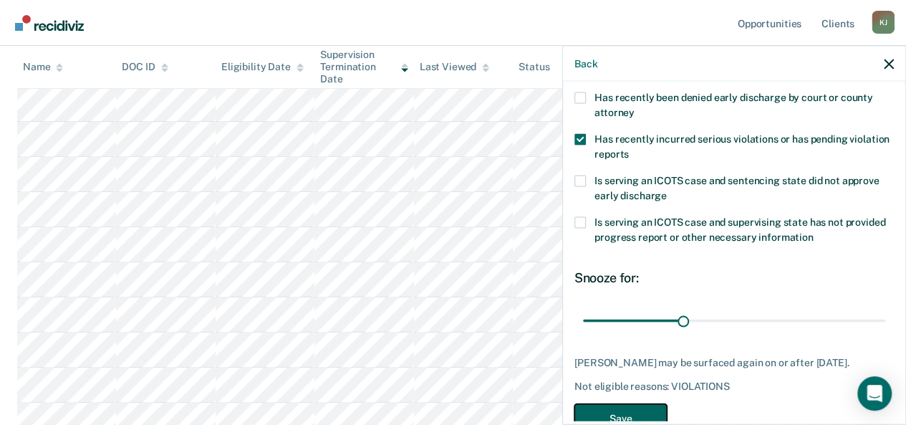
click at [630, 414] on button "Save" at bounding box center [620, 418] width 92 height 29
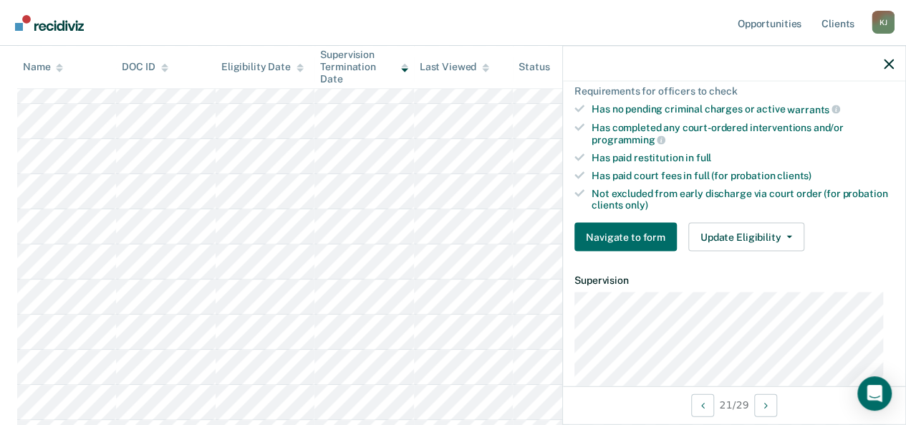
scroll to position [390, 0]
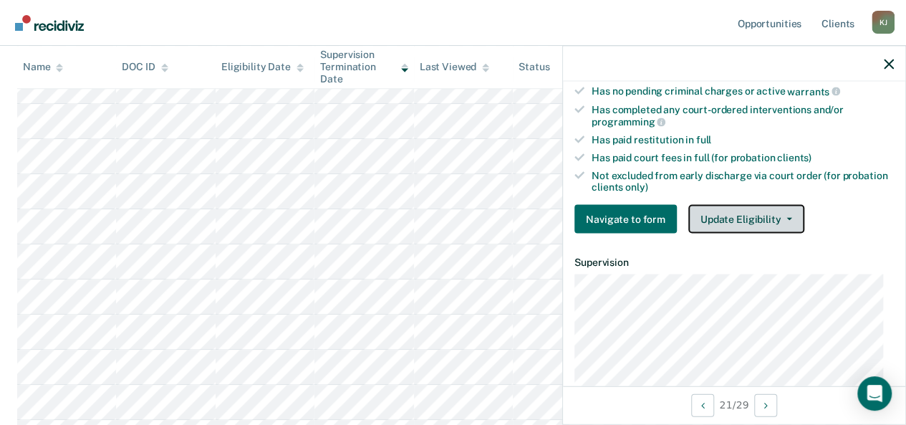
click at [765, 217] on button "Update Eligibility" at bounding box center [746, 219] width 116 height 29
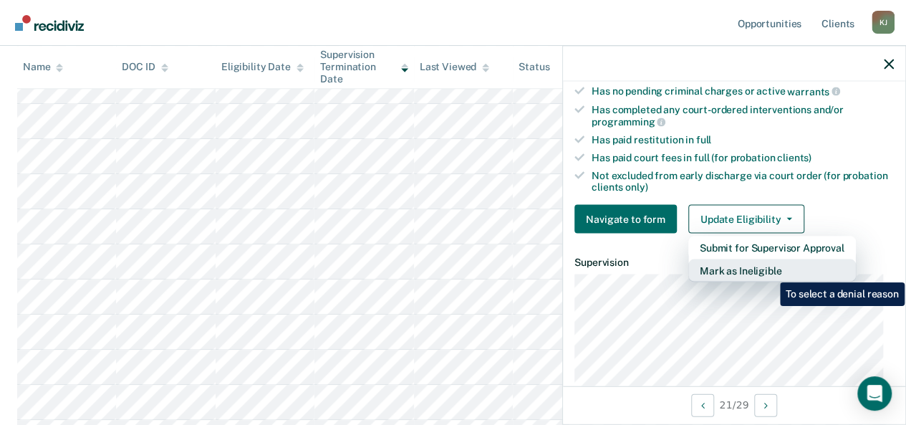
click at [769, 271] on button "Mark as Ineligible" at bounding box center [772, 270] width 168 height 23
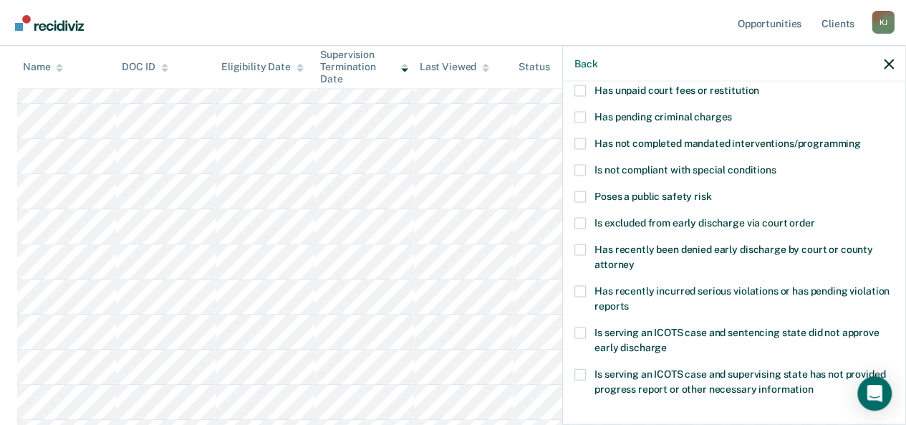
scroll to position [96, 0]
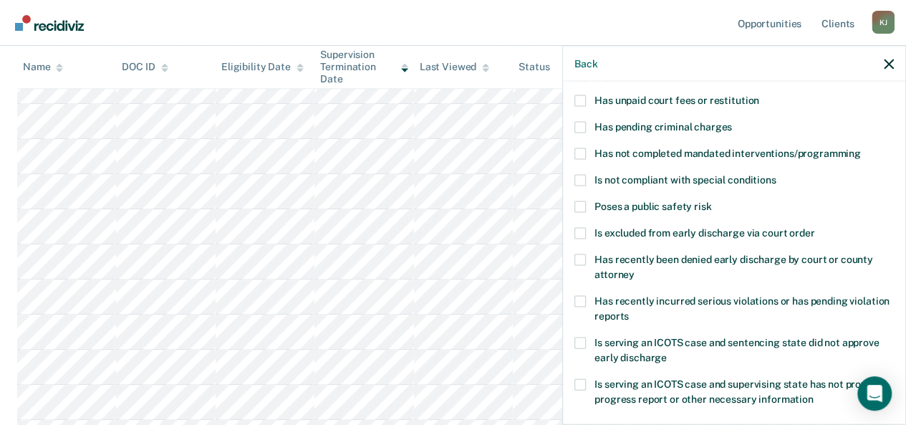
click at [584, 125] on span at bounding box center [579, 127] width 11 height 11
click at [732, 122] on input "Has pending criminal charges" at bounding box center [732, 122] width 0 height 0
click at [578, 100] on span at bounding box center [579, 100] width 11 height 11
click at [759, 95] on input "Has unpaid court fees or restitution" at bounding box center [759, 95] width 0 height 0
click at [582, 156] on span at bounding box center [579, 153] width 11 height 11
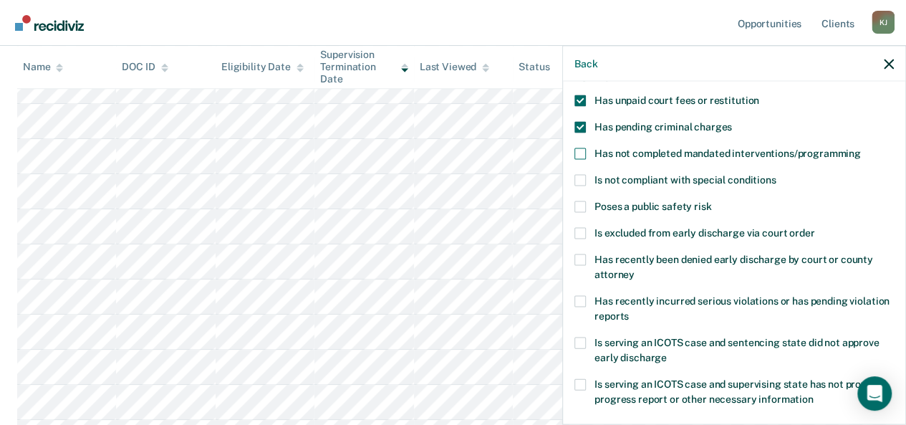
click at [861, 148] on input "Has not completed mandated interventions/programming" at bounding box center [861, 148] width 0 height 0
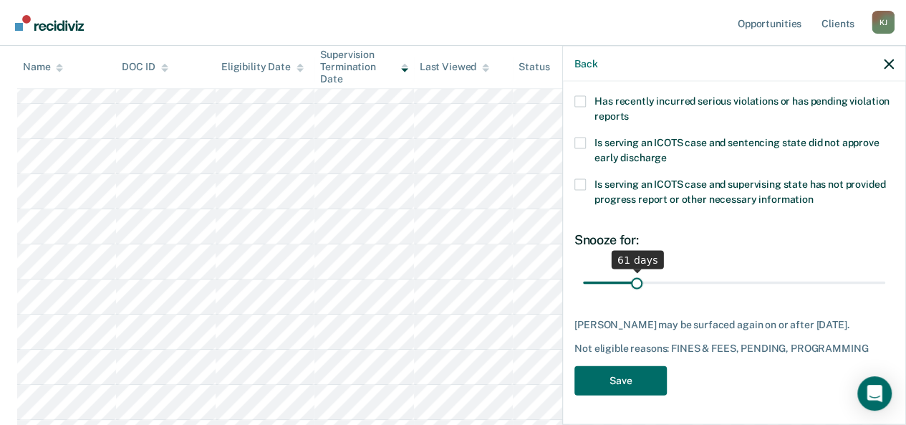
drag, startPoint x: 610, startPoint y: 268, endPoint x: 634, endPoint y: 276, distance: 25.6
type input "61"
click at [634, 276] on input "range" at bounding box center [734, 282] width 302 height 25
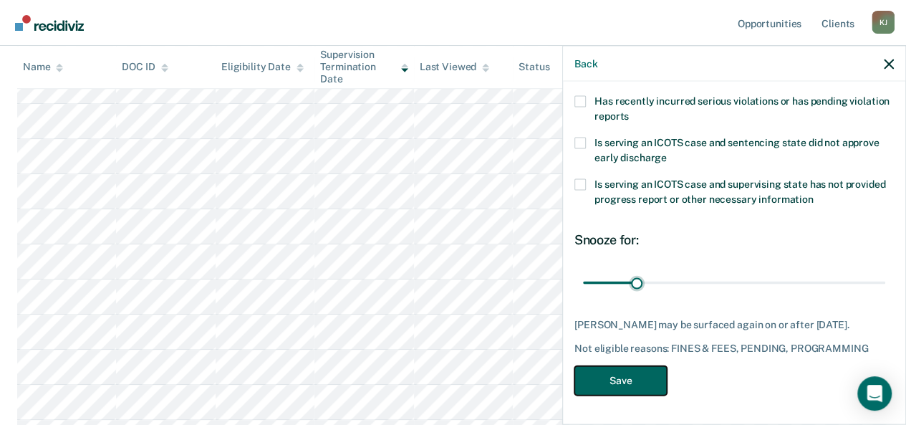
click at [636, 381] on button "Save" at bounding box center [620, 380] width 92 height 29
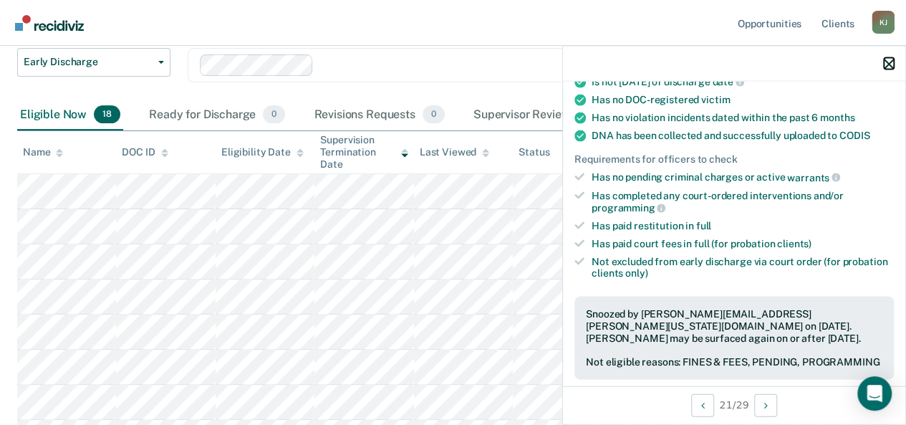
click at [888, 64] on icon "button" at bounding box center [889, 64] width 10 height 10
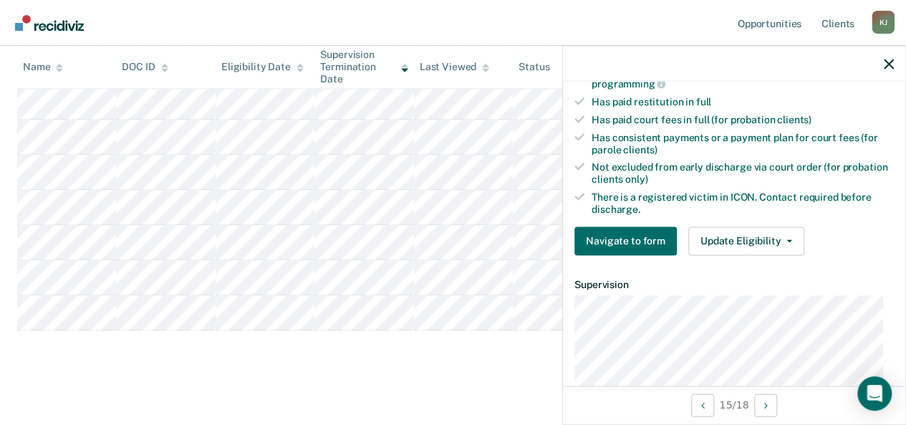
scroll to position [504, 0]
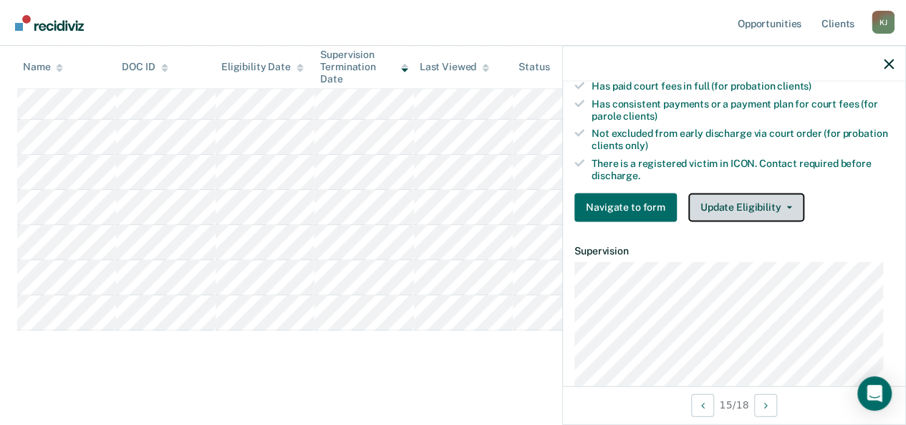
click at [768, 198] on button "Update Eligibility" at bounding box center [746, 207] width 116 height 29
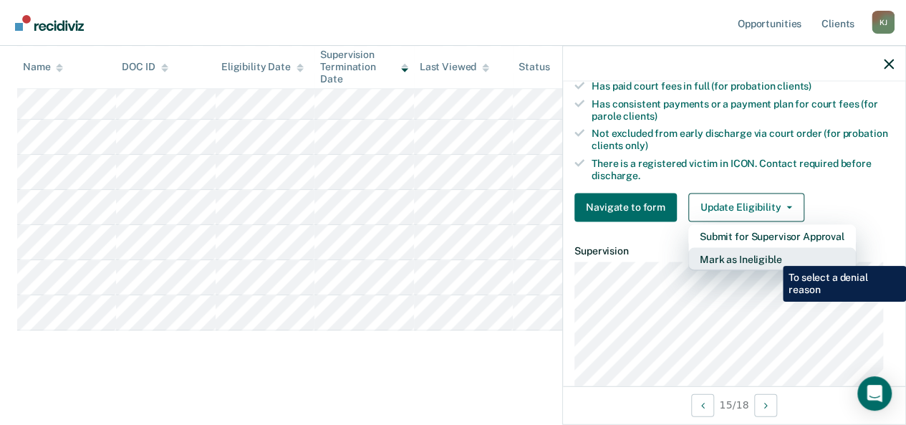
click at [772, 255] on button "Mark as Ineligible" at bounding box center [772, 258] width 168 height 23
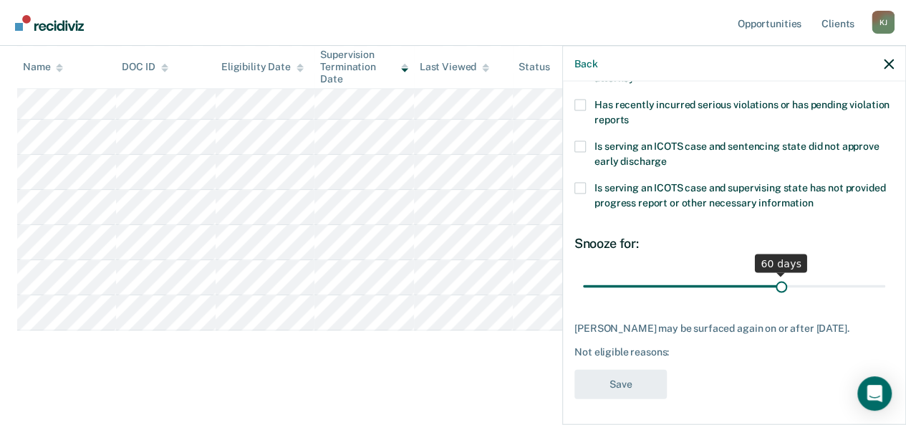
drag, startPoint x: 680, startPoint y: 281, endPoint x: 774, endPoint y: 290, distance: 94.2
type input "60"
click at [774, 290] on input "range" at bounding box center [734, 286] width 302 height 25
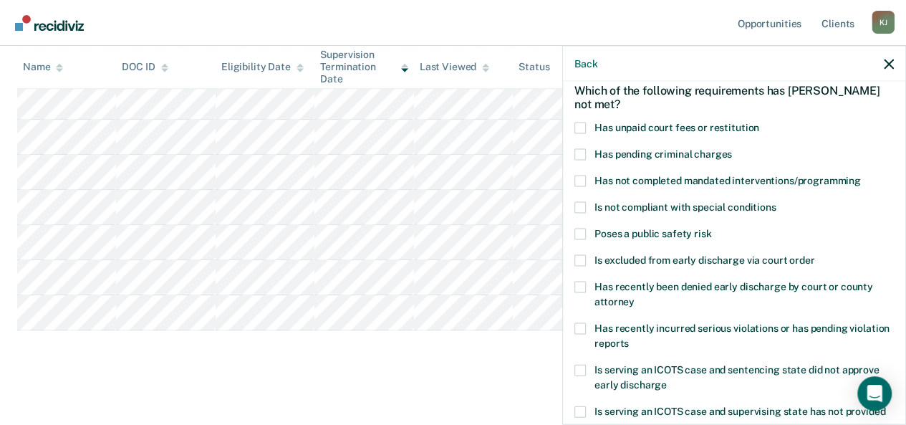
scroll to position [62, 0]
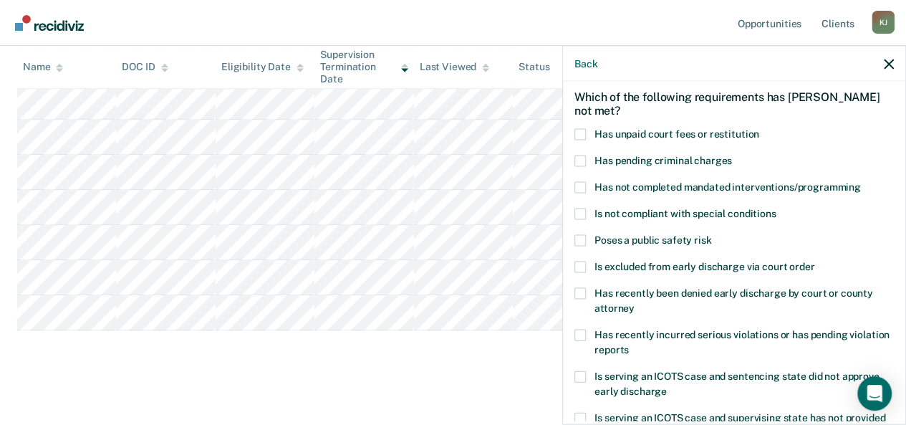
click at [583, 129] on span at bounding box center [579, 134] width 11 height 11
click at [759, 129] on input "Has unpaid court fees or restitution" at bounding box center [759, 129] width 0 height 0
click at [582, 186] on span at bounding box center [579, 187] width 11 height 11
click at [861, 182] on input "Has not completed mandated interventions/programming" at bounding box center [861, 182] width 0 height 0
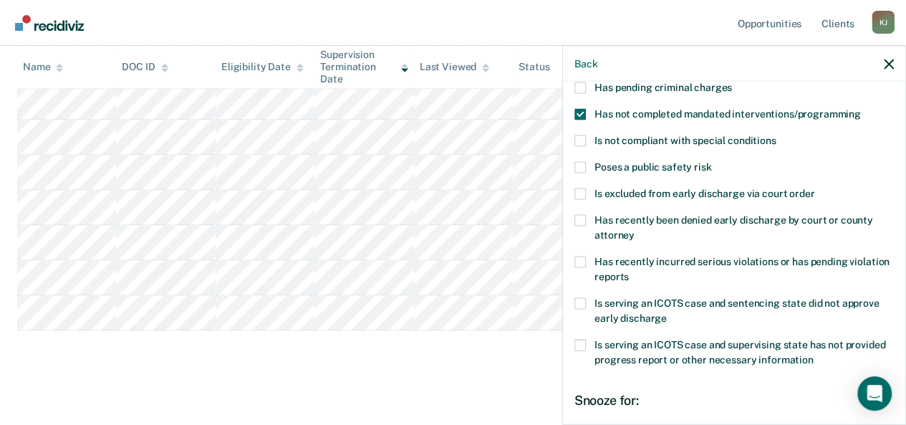
scroll to position [304, 0]
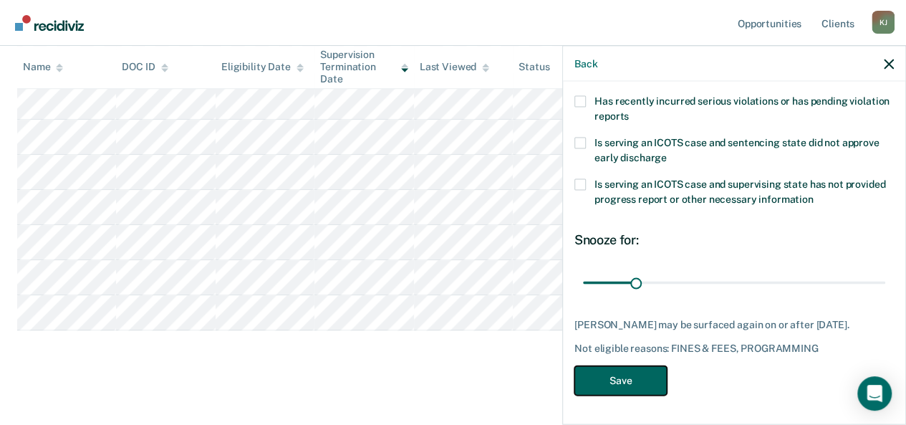
click at [628, 370] on button "Save" at bounding box center [620, 380] width 92 height 29
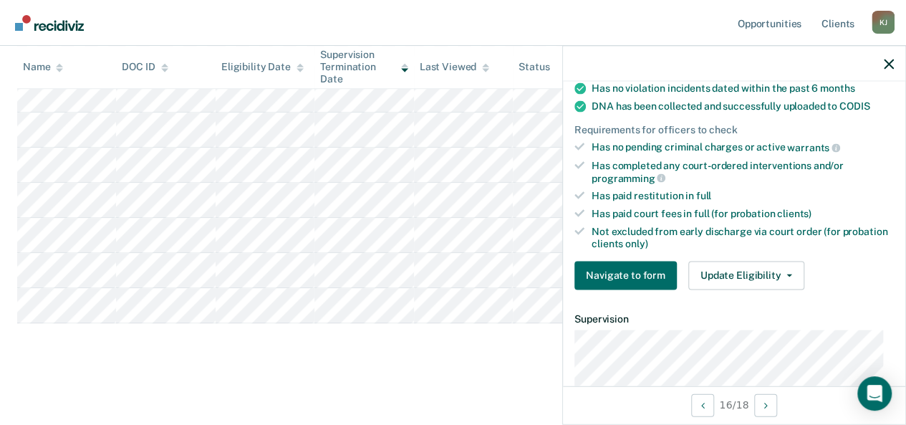
scroll to position [197, 0]
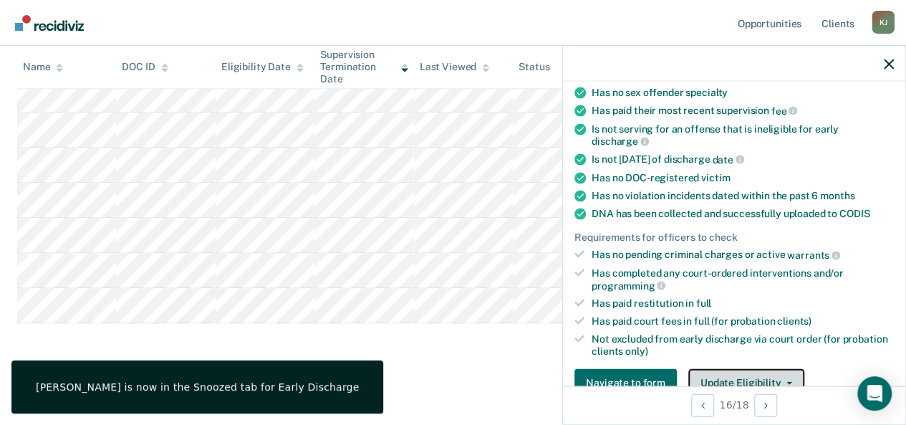
click at [771, 375] on button "Update Eligibility" at bounding box center [746, 382] width 116 height 29
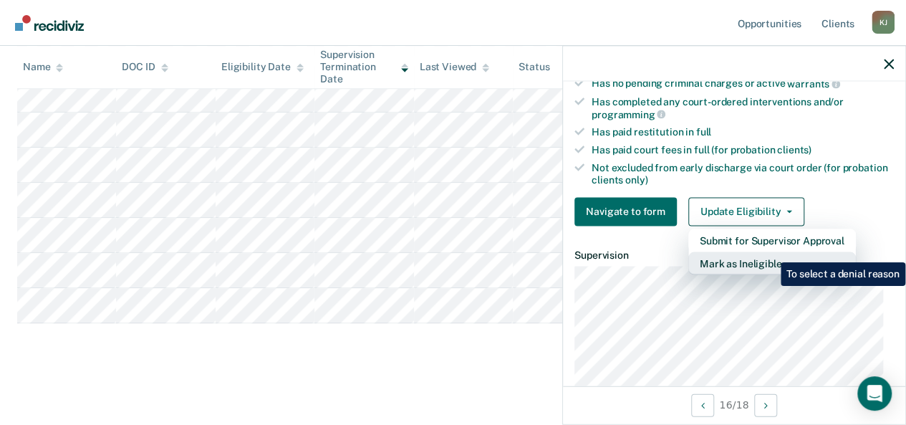
click at [770, 253] on button "Mark as Ineligible" at bounding box center [772, 262] width 168 height 23
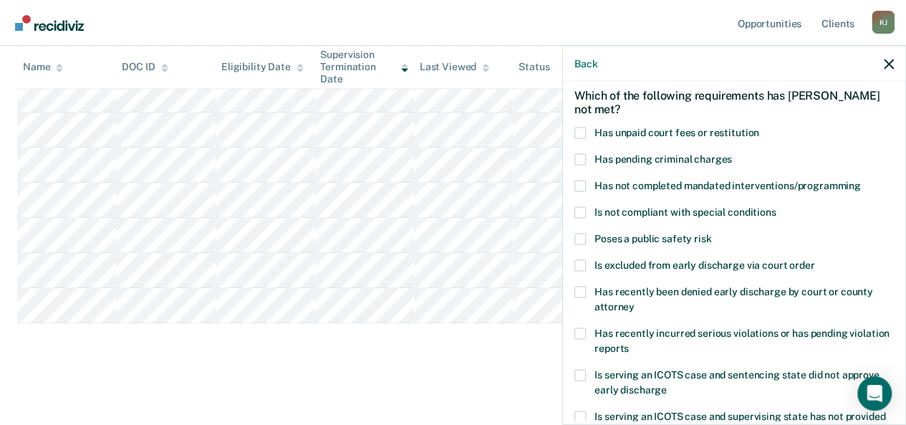
scroll to position [46, 0]
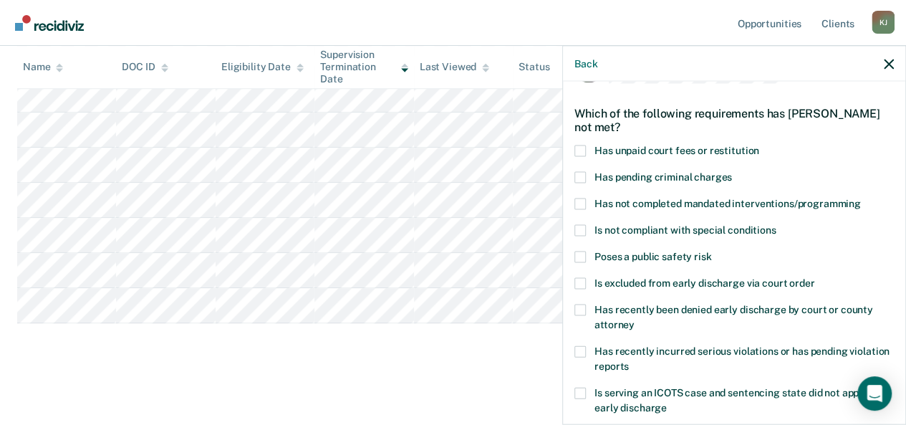
click at [577, 146] on span at bounding box center [579, 150] width 11 height 11
click at [759, 145] on input "Has unpaid court fees or restitution" at bounding box center [759, 145] width 0 height 0
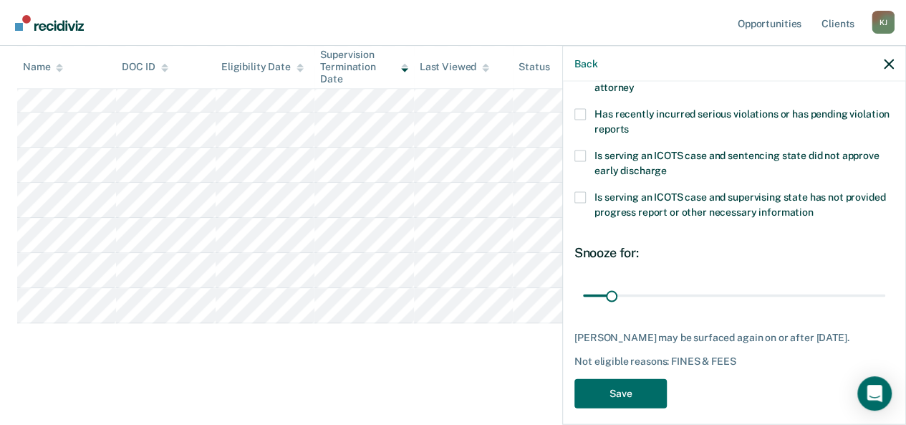
scroll to position [304, 0]
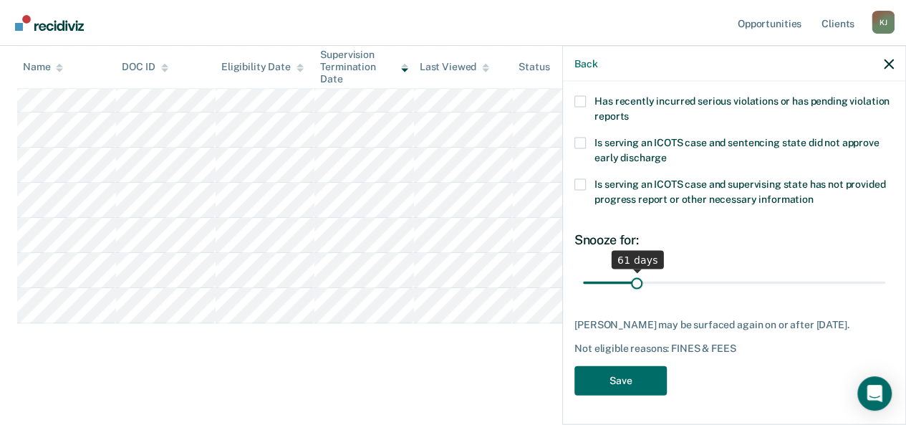
drag, startPoint x: 609, startPoint y: 269, endPoint x: 634, endPoint y: 276, distance: 26.1
type input "61"
click at [634, 276] on input "range" at bounding box center [734, 282] width 302 height 25
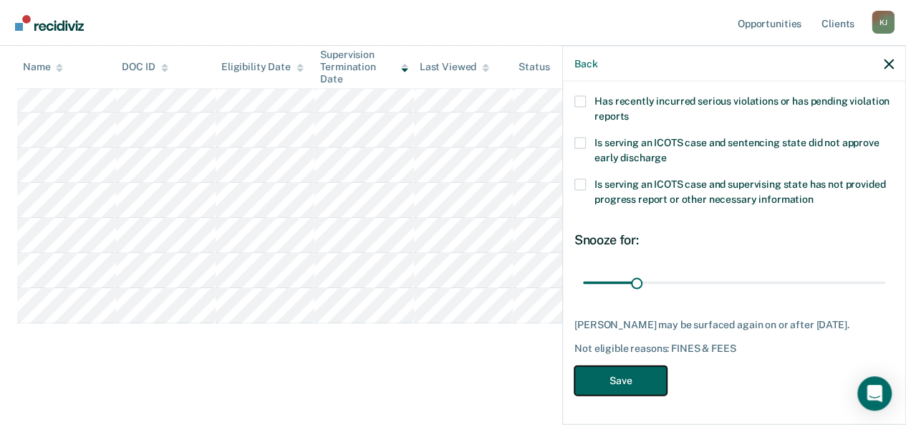
click at [628, 376] on button "Save" at bounding box center [620, 380] width 92 height 29
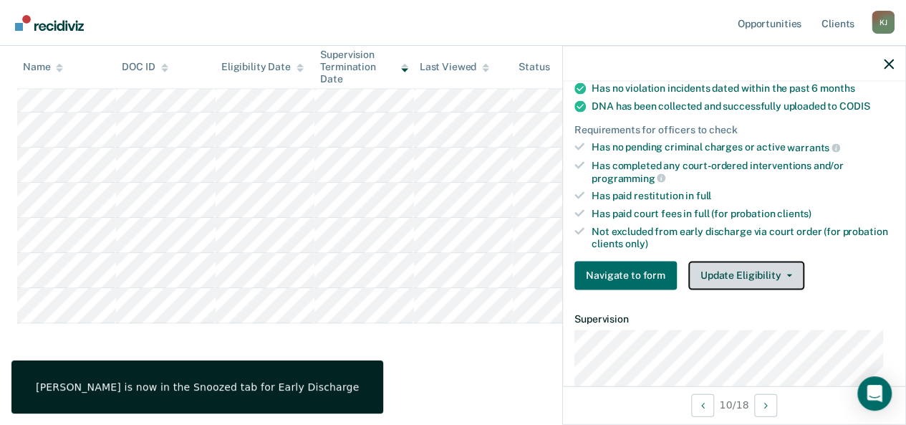
click at [781, 274] on span "button" at bounding box center [786, 275] width 11 height 3
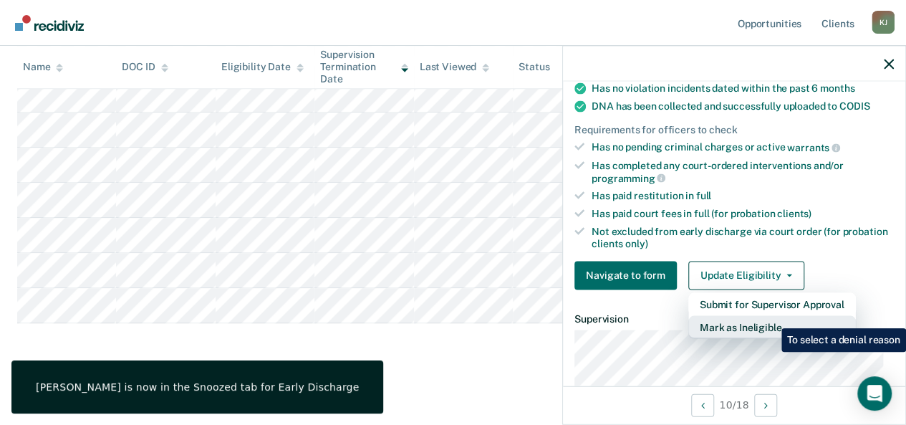
click at [771, 317] on button "Mark as Ineligible" at bounding box center [772, 326] width 168 height 23
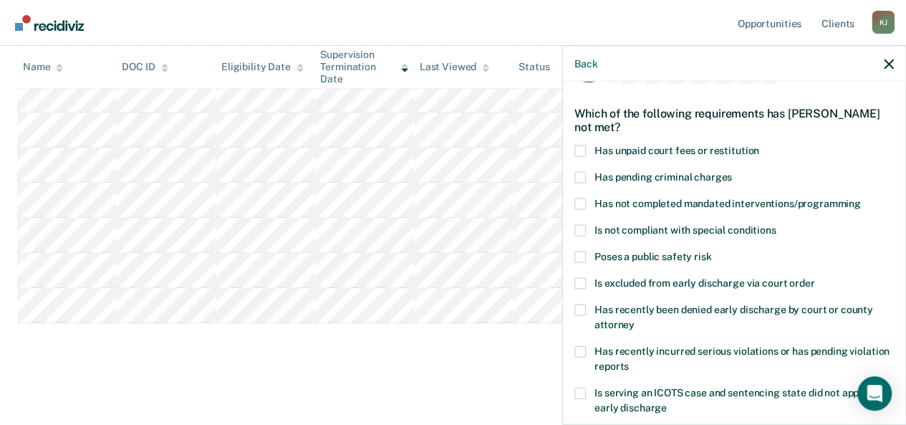
scroll to position [45, 0]
click at [582, 146] on span at bounding box center [579, 151] width 11 height 11
click at [759, 146] on input "Has unpaid court fees or restitution" at bounding box center [759, 146] width 0 height 0
click at [892, 195] on div "DS Which of the following requirements has Daveena Surber not met? Has unpaid c…" at bounding box center [734, 252] width 342 height 340
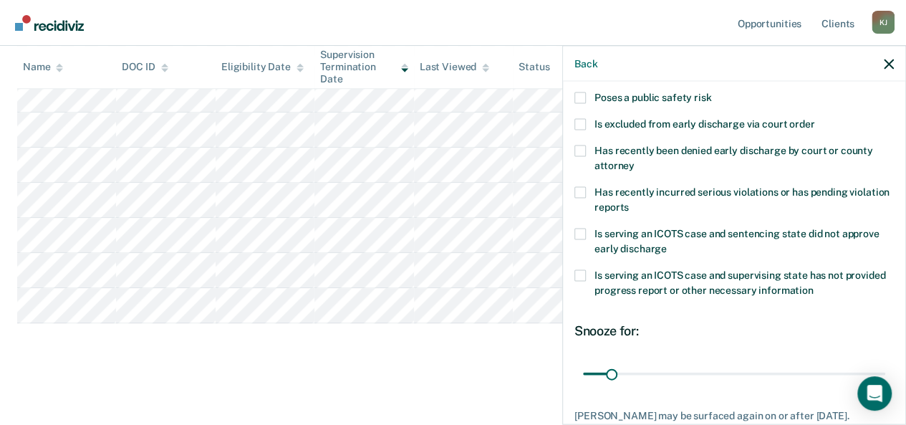
scroll to position [304, 0]
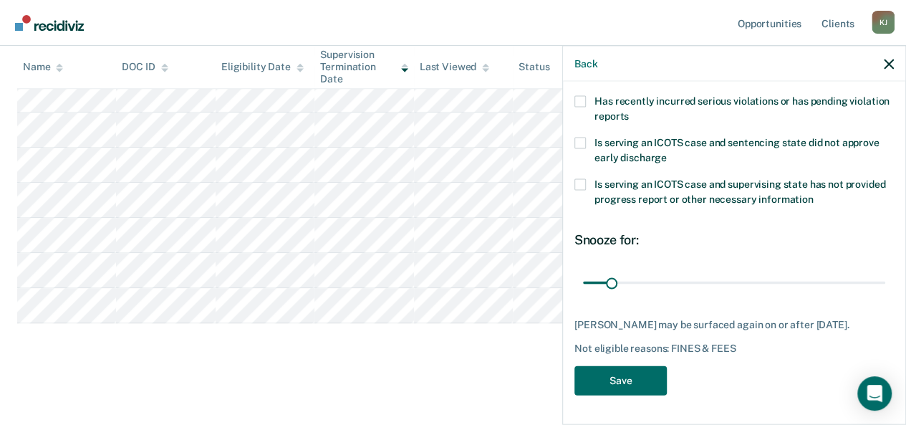
click at [632, 365] on div "DS Which of the following requirements has Daveena Surber not met? Has unpaid c…" at bounding box center [733, 103] width 319 height 601
click at [630, 377] on button "Save" at bounding box center [620, 380] width 92 height 29
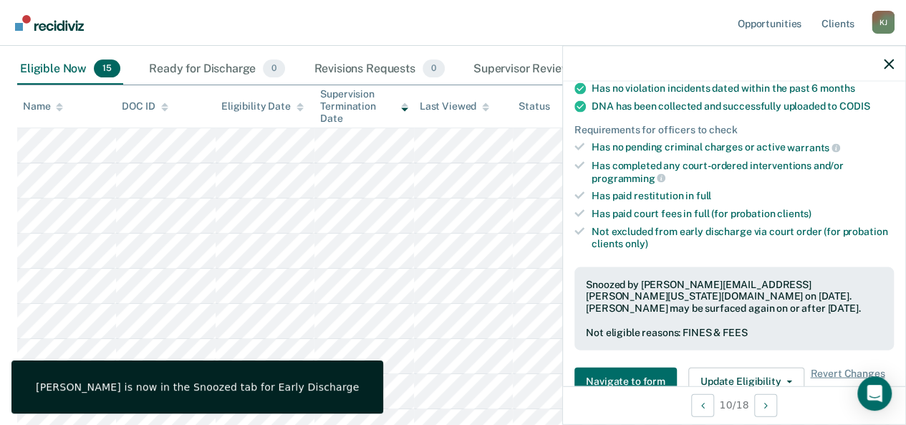
scroll to position [156, 0]
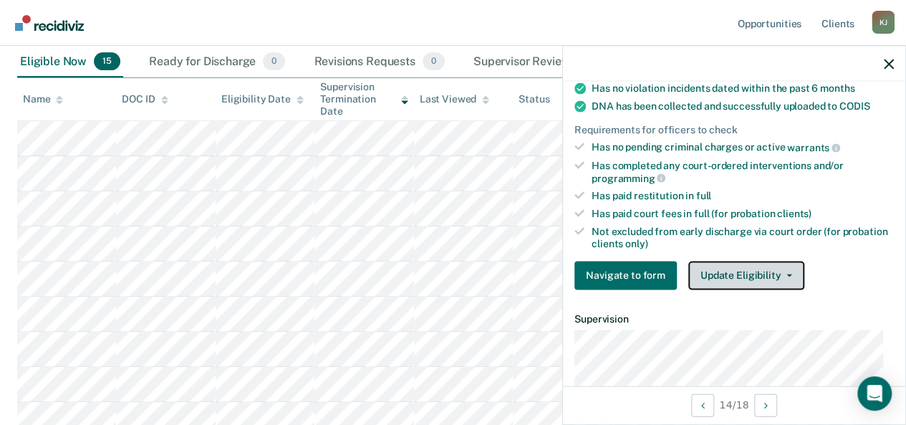
click at [748, 273] on button "Update Eligibility" at bounding box center [746, 275] width 116 height 29
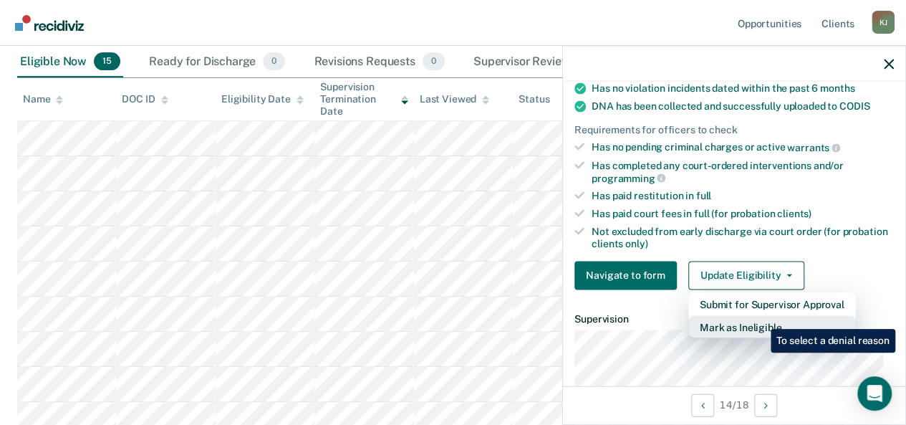
click at [760, 320] on button "Mark as Ineligible" at bounding box center [772, 326] width 168 height 23
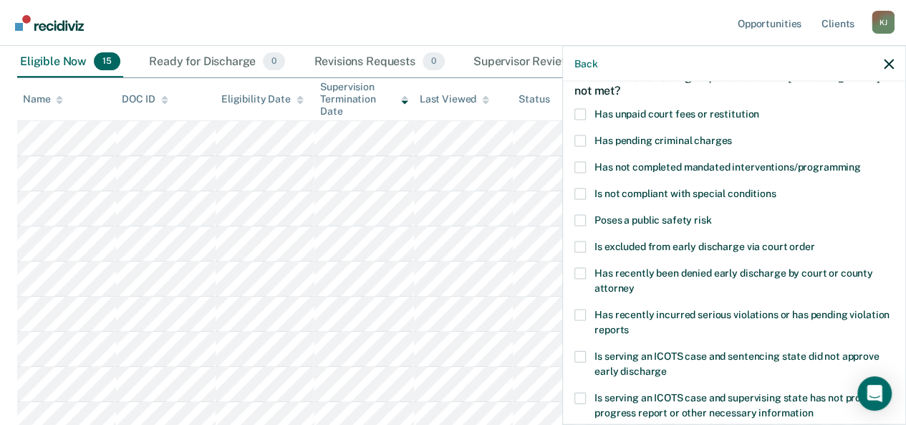
scroll to position [67, 0]
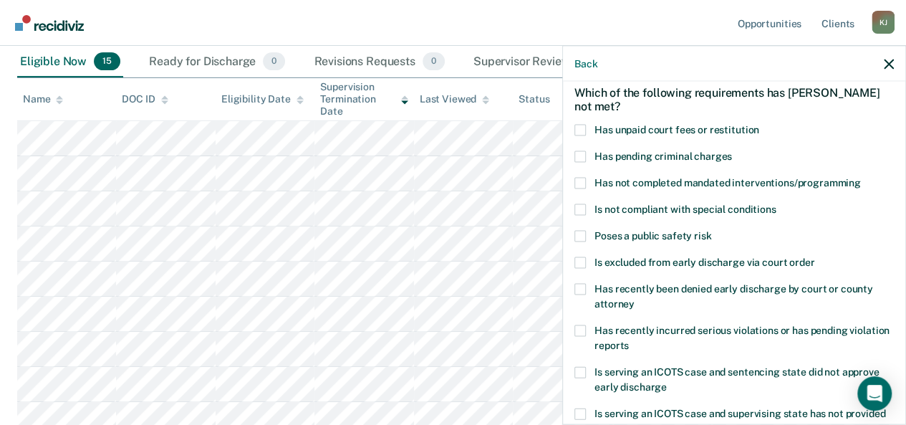
click at [584, 127] on span at bounding box center [579, 130] width 11 height 11
click at [759, 125] on input "Has unpaid court fees or restitution" at bounding box center [759, 125] width 0 height 0
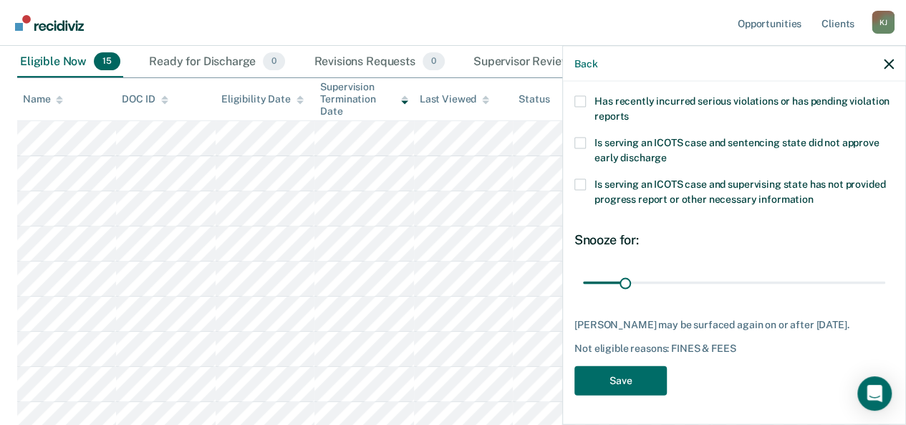
scroll to position [304, 0]
click at [640, 380] on button "Save" at bounding box center [620, 380] width 92 height 29
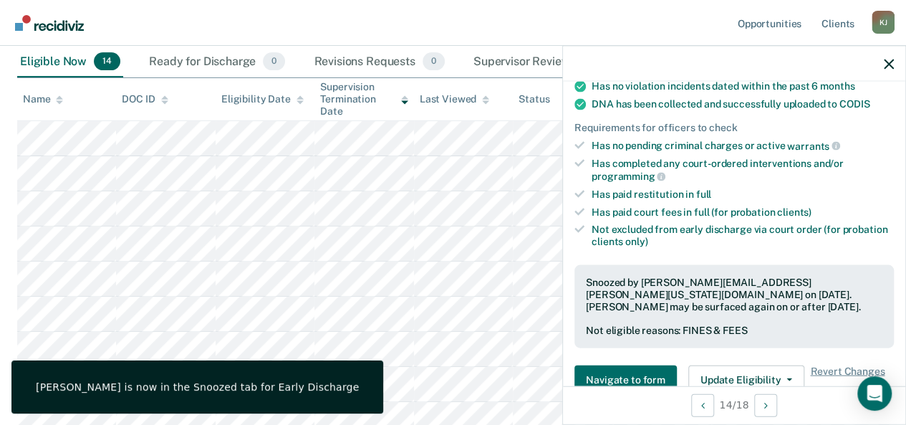
click at [275, 375] on div "Alvena Stewart is now in the Snoozed tab for Early Discharge" at bounding box center [197, 386] width 372 height 53
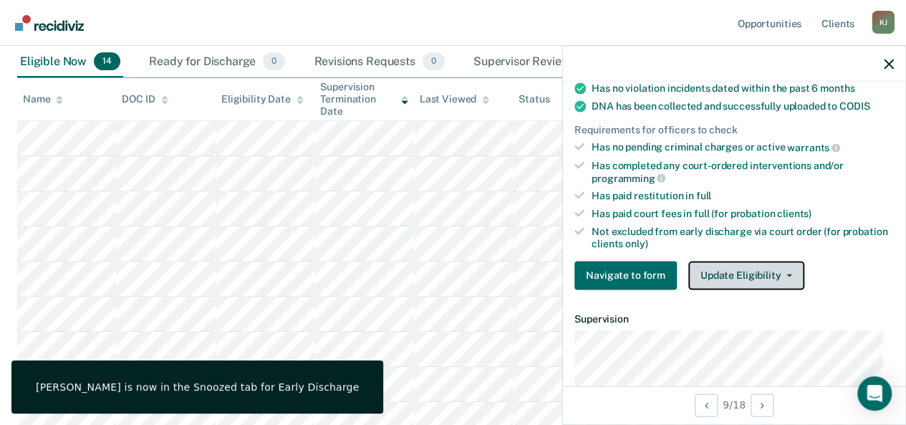
click at [761, 281] on button "Update Eligibility" at bounding box center [746, 275] width 116 height 29
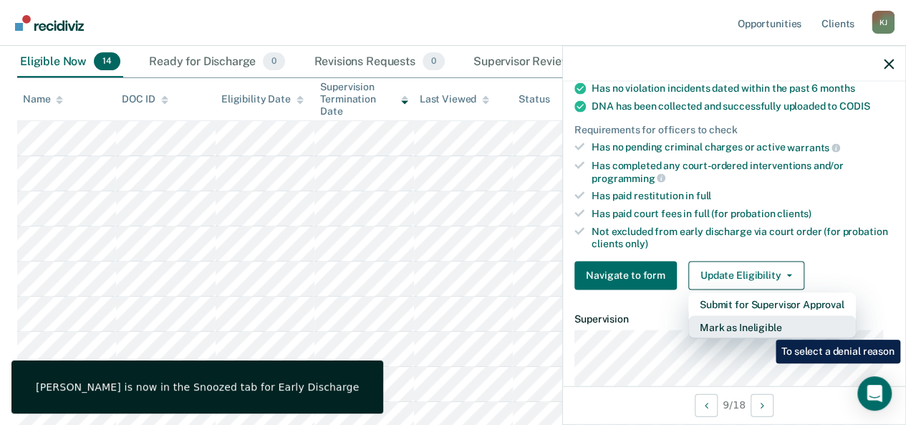
click at [765, 329] on button "Mark as Ineligible" at bounding box center [772, 326] width 168 height 23
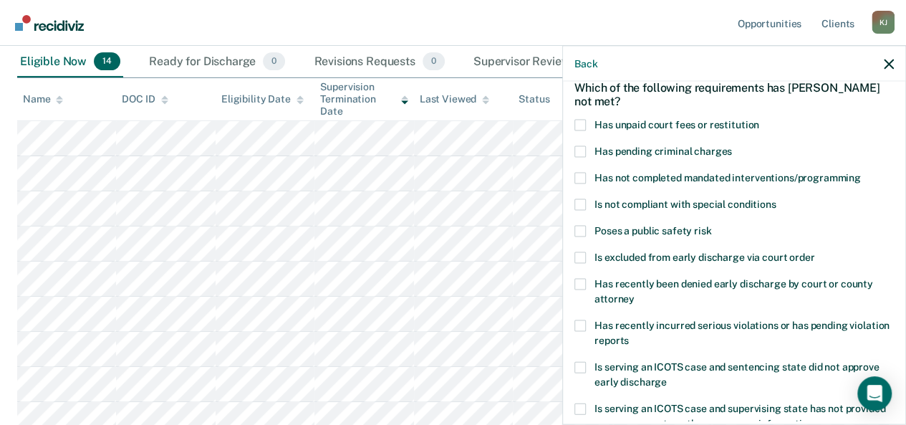
scroll to position [67, 0]
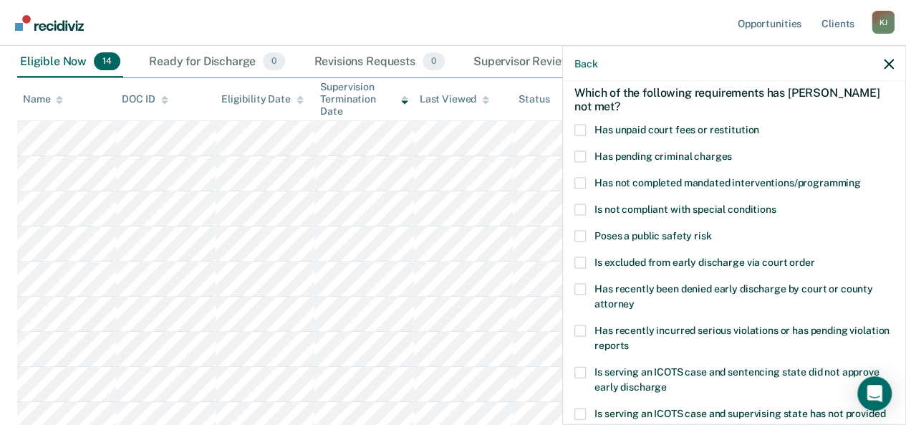
click at [578, 128] on span at bounding box center [579, 130] width 11 height 11
click at [759, 125] on input "Has unpaid court fees or restitution" at bounding box center [759, 125] width 0 height 0
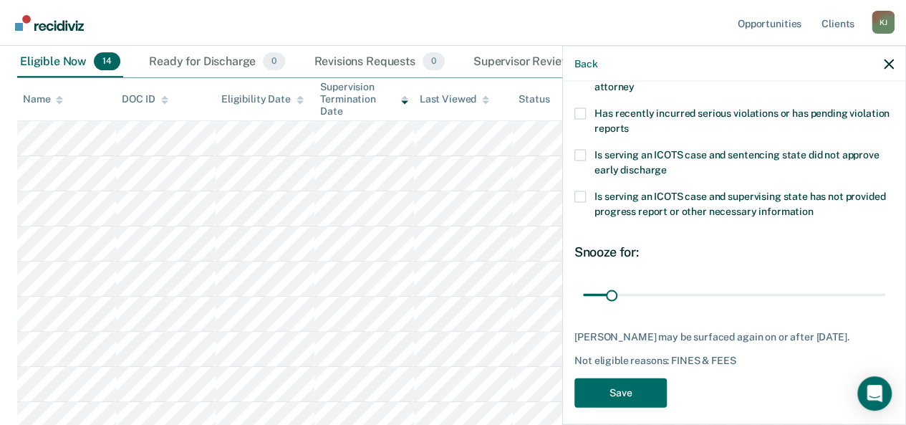
scroll to position [287, 0]
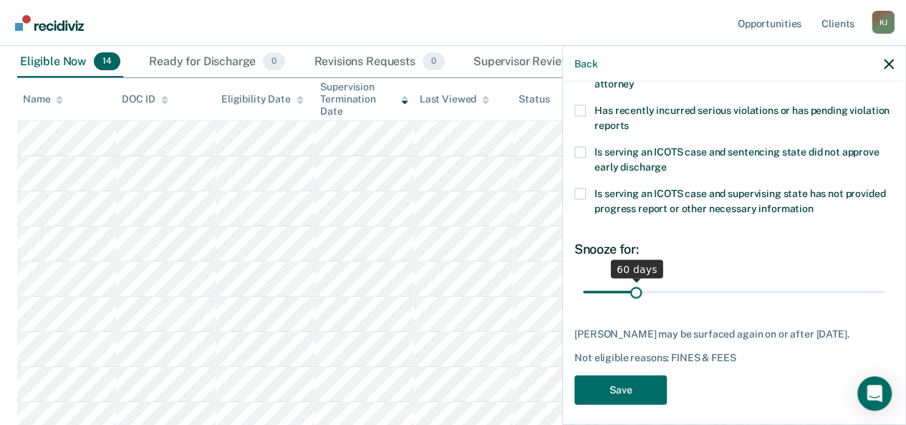
drag, startPoint x: 613, startPoint y: 287, endPoint x: 633, endPoint y: 292, distance: 20.5
type input "60"
click at [633, 292] on input "range" at bounding box center [734, 291] width 302 height 25
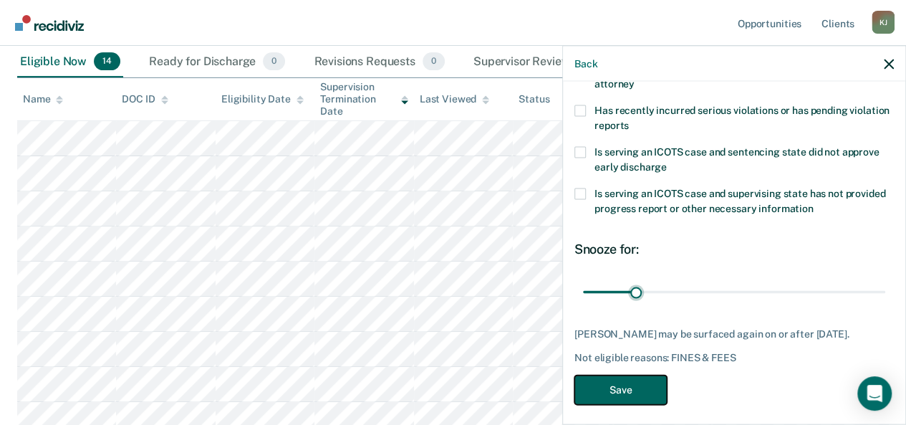
click at [622, 391] on button "Save" at bounding box center [620, 389] width 92 height 29
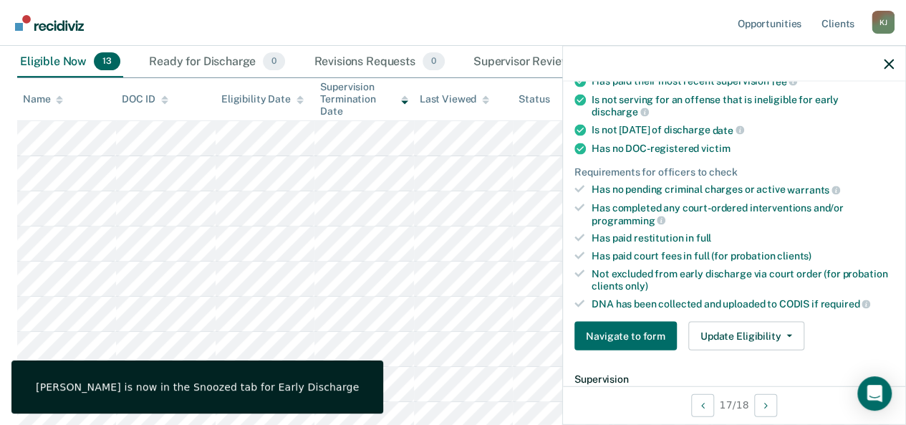
scroll to position [347, 0]
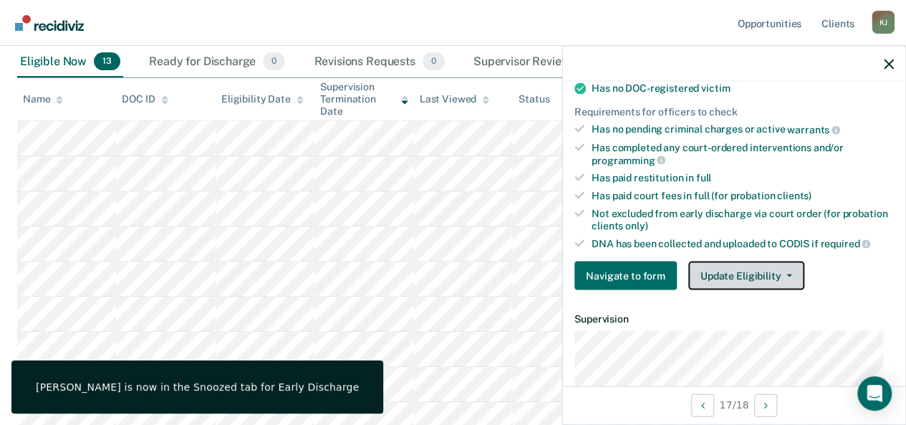
click at [764, 264] on button "Update Eligibility" at bounding box center [746, 275] width 116 height 29
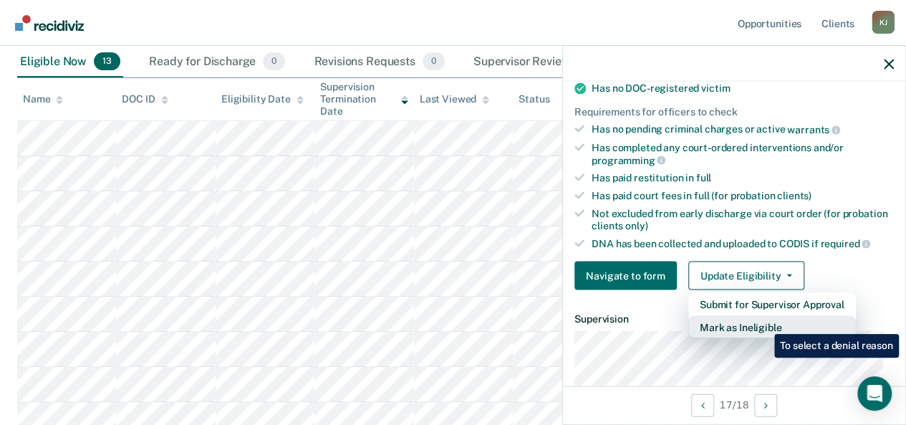
click at [764, 322] on button "Mark as Ineligible" at bounding box center [772, 327] width 168 height 23
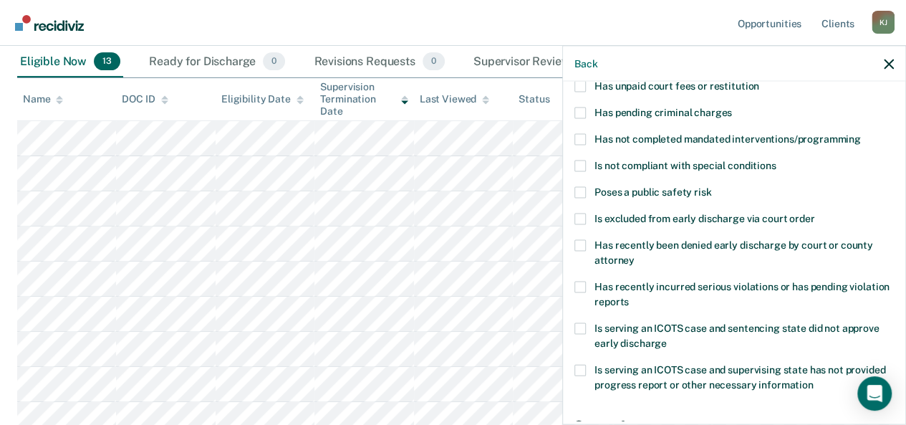
scroll to position [110, 0]
click at [579, 87] on span at bounding box center [579, 87] width 11 height 11
click at [759, 82] on input "Has unpaid court fees or restitution" at bounding box center [759, 82] width 0 height 0
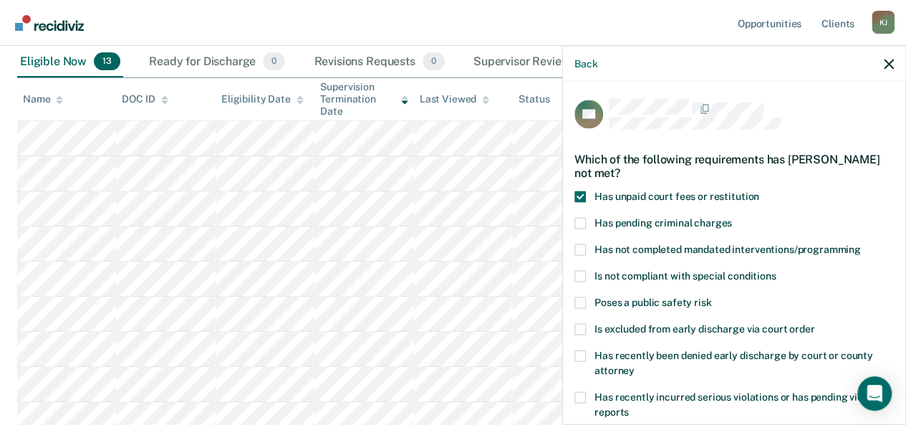
click at [579, 223] on span at bounding box center [579, 223] width 11 height 11
click at [732, 218] on input "Has pending criminal charges" at bounding box center [732, 218] width 0 height 0
click at [576, 399] on span at bounding box center [579, 397] width 11 height 11
click at [629, 407] on input "Has recently incurred serious violations or has pending violation reports" at bounding box center [629, 407] width 0 height 0
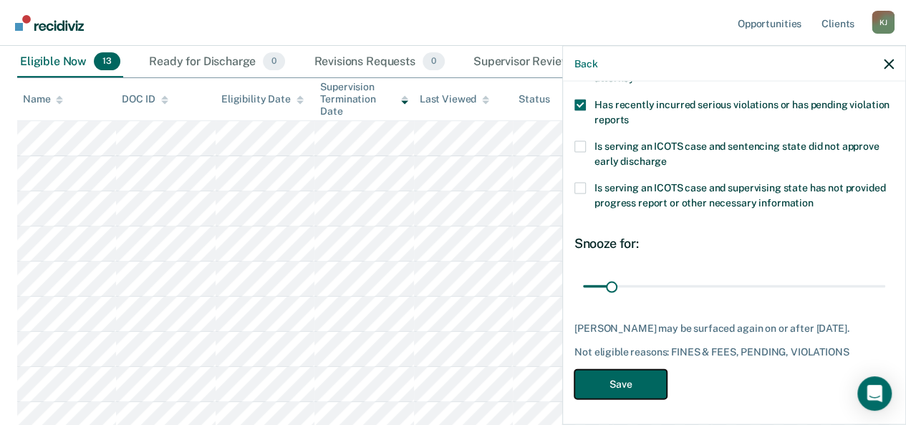
click at [608, 378] on button "Save" at bounding box center [620, 384] width 92 height 29
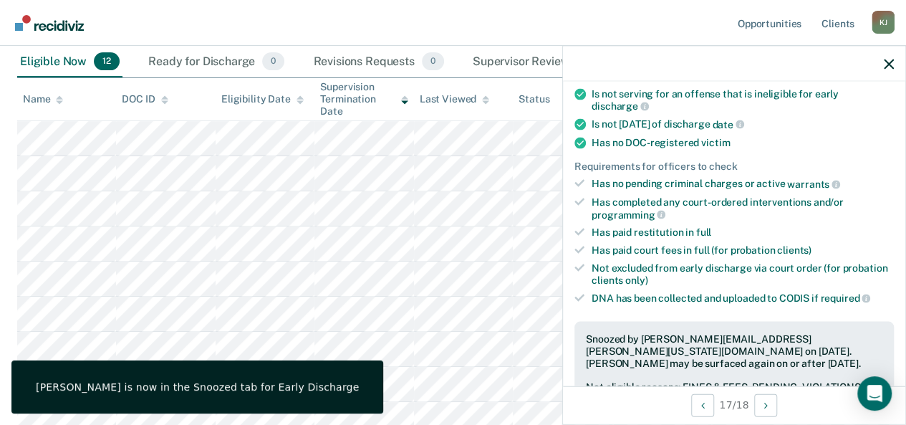
scroll to position [233, 0]
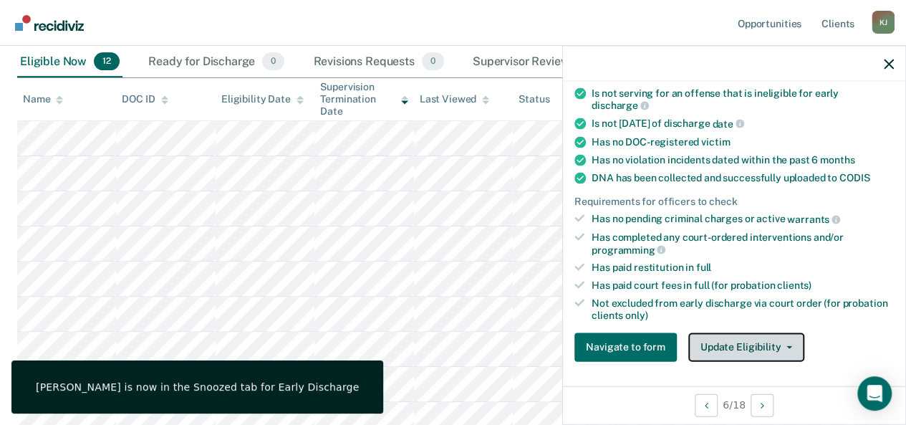
click at [764, 351] on button "Update Eligibility" at bounding box center [746, 346] width 116 height 29
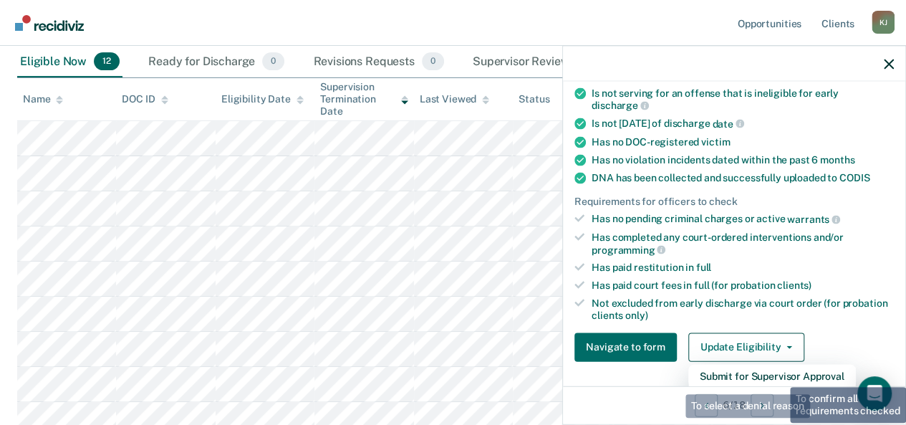
scroll to position [250, 0]
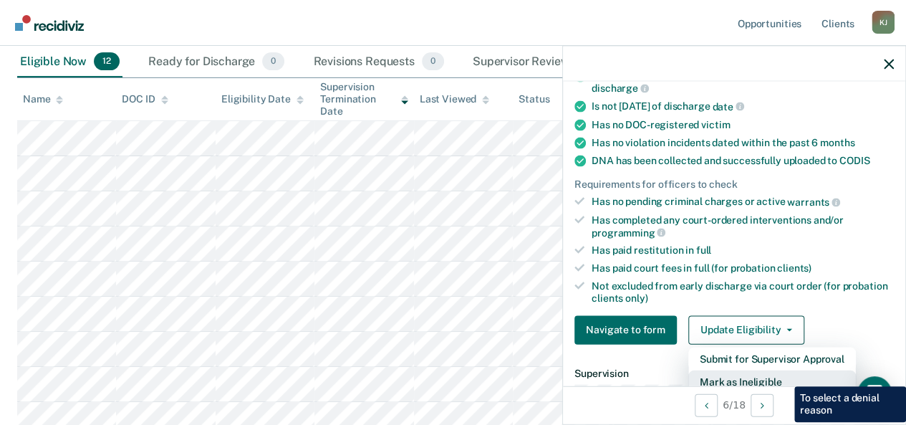
click at [784, 375] on button "Mark as Ineligible" at bounding box center [772, 381] width 168 height 23
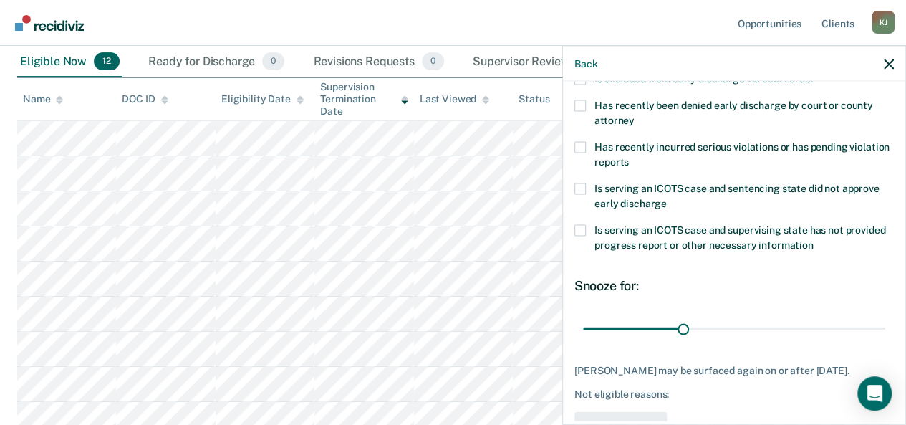
click at [577, 101] on span at bounding box center [579, 105] width 11 height 11
click at [635, 115] on input "Has recently been denied early discharge by court or county attorney" at bounding box center [635, 115] width 0 height 0
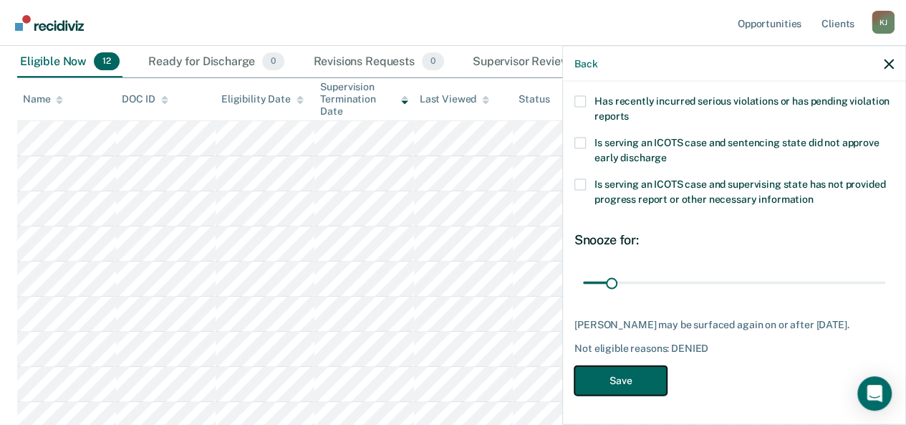
click at [617, 379] on button "Save" at bounding box center [620, 380] width 92 height 29
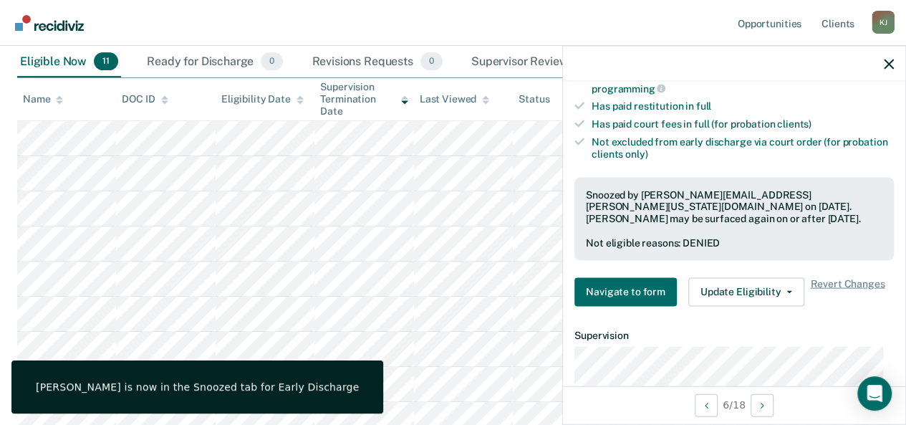
scroll to position [390, 0]
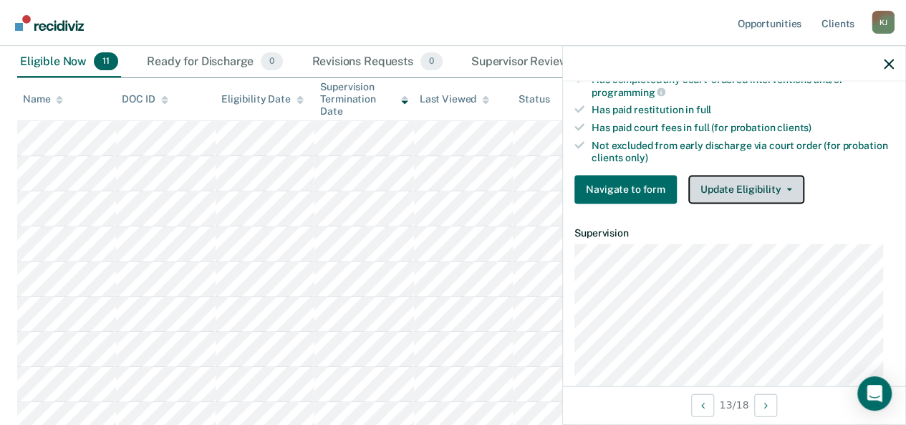
click at [708, 190] on button "Update Eligibility" at bounding box center [746, 189] width 116 height 29
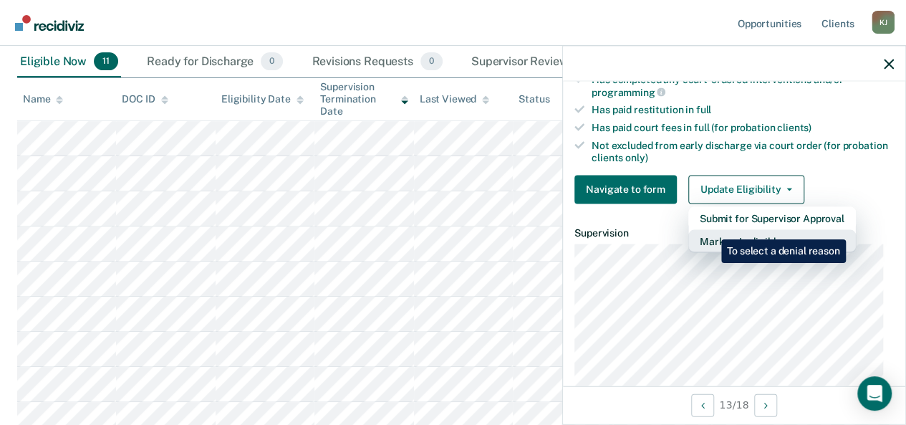
click at [711, 229] on button "Mark as Ineligible" at bounding box center [772, 240] width 168 height 23
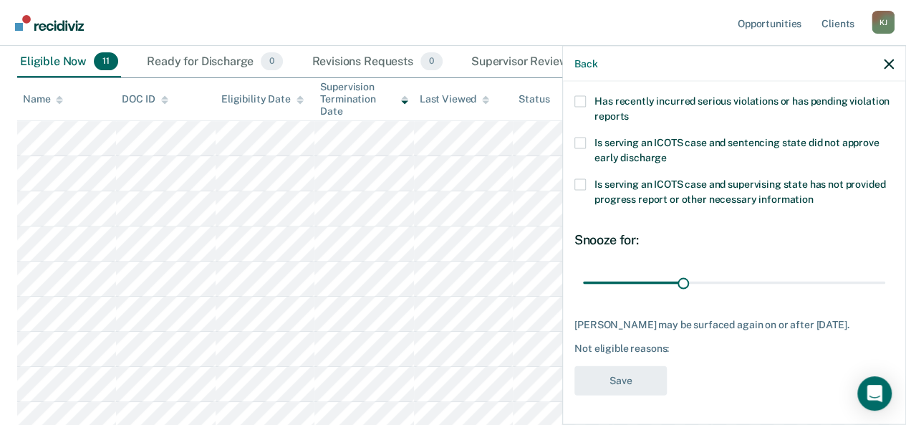
click at [583, 96] on span at bounding box center [579, 101] width 11 height 11
click at [629, 111] on input "Has recently incurred serious violations or has pending violation reports" at bounding box center [629, 111] width 0 height 0
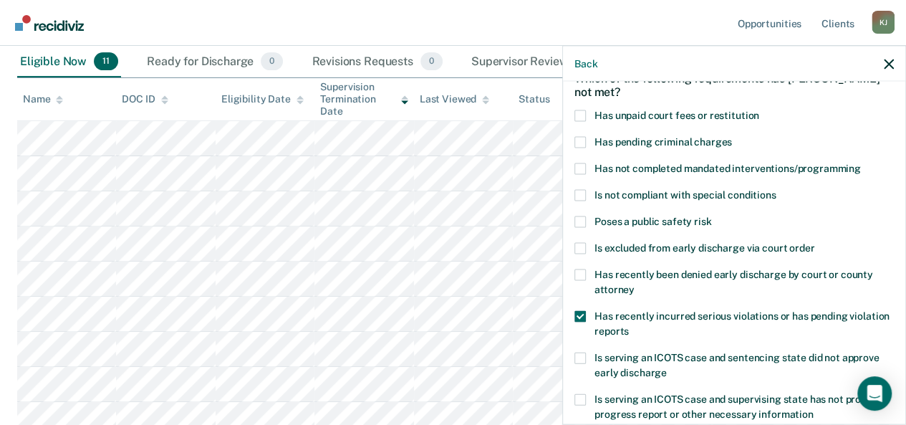
scroll to position [65, 0]
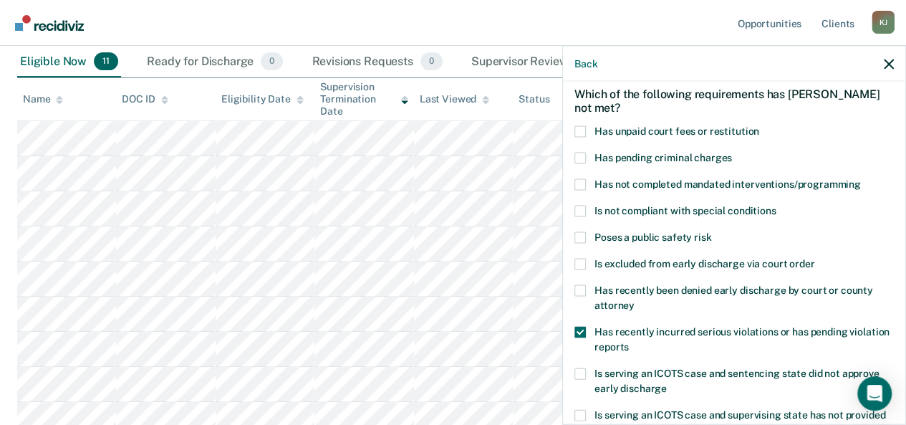
click at [580, 131] on span at bounding box center [579, 131] width 11 height 11
click at [759, 126] on input "Has unpaid court fees or restitution" at bounding box center [759, 126] width 0 height 0
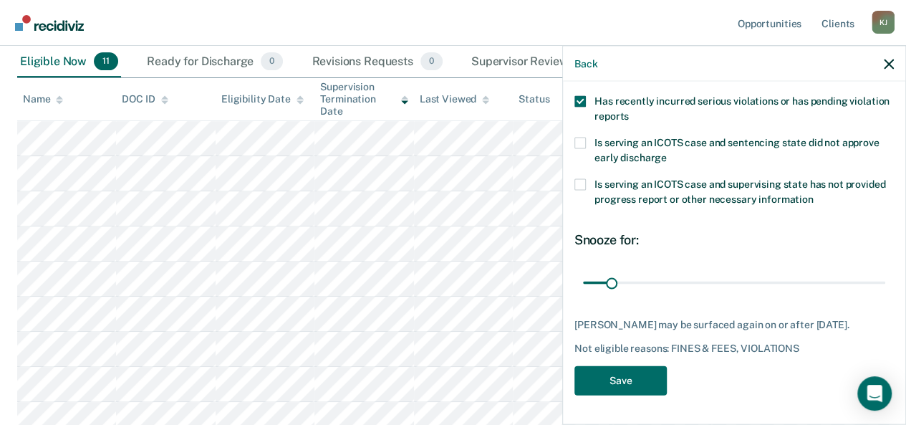
scroll to position [304, 0]
drag, startPoint x: 612, startPoint y: 276, endPoint x: 635, endPoint y: 276, distance: 22.9
type input "61"
click at [635, 276] on input "range" at bounding box center [734, 282] width 302 height 25
click at [634, 387] on button "Save" at bounding box center [620, 380] width 92 height 29
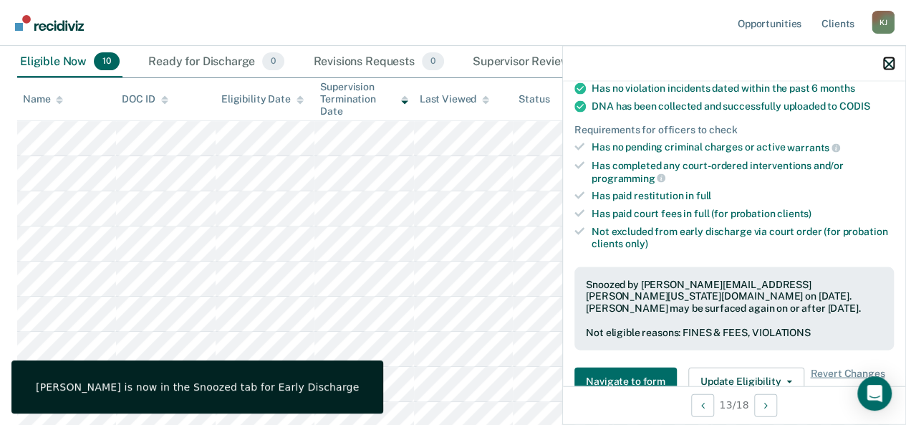
click at [886, 61] on icon "button" at bounding box center [889, 64] width 10 height 10
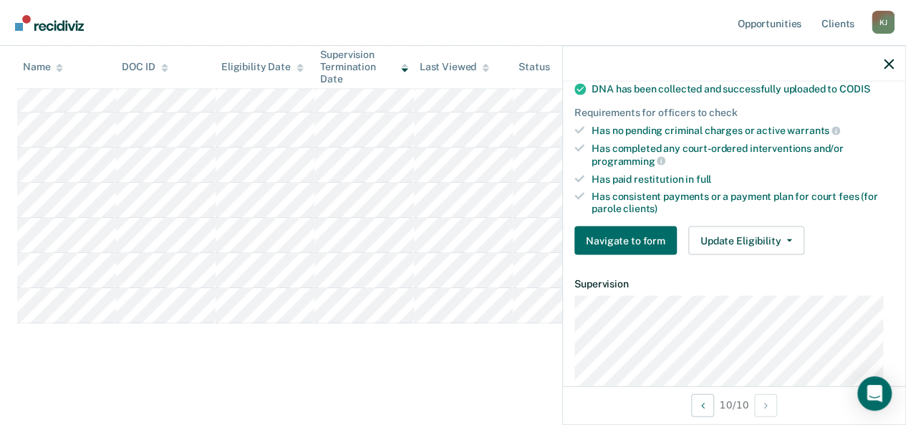
scroll to position [442, 0]
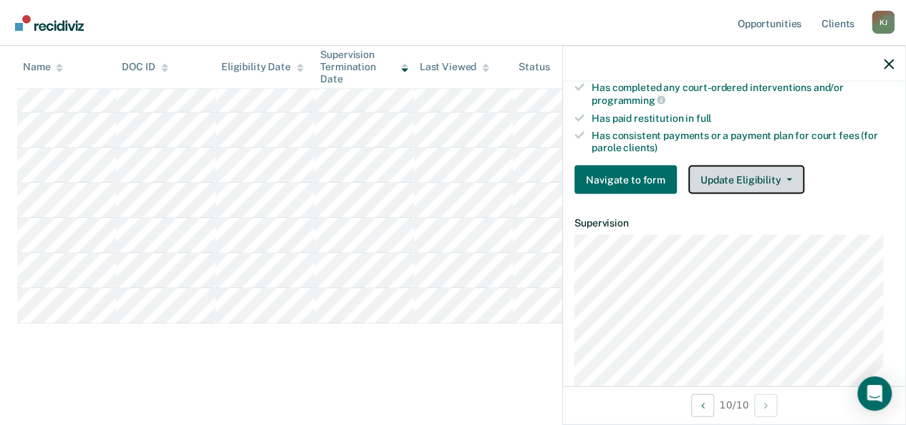
click at [742, 168] on button "Update Eligibility" at bounding box center [746, 179] width 116 height 29
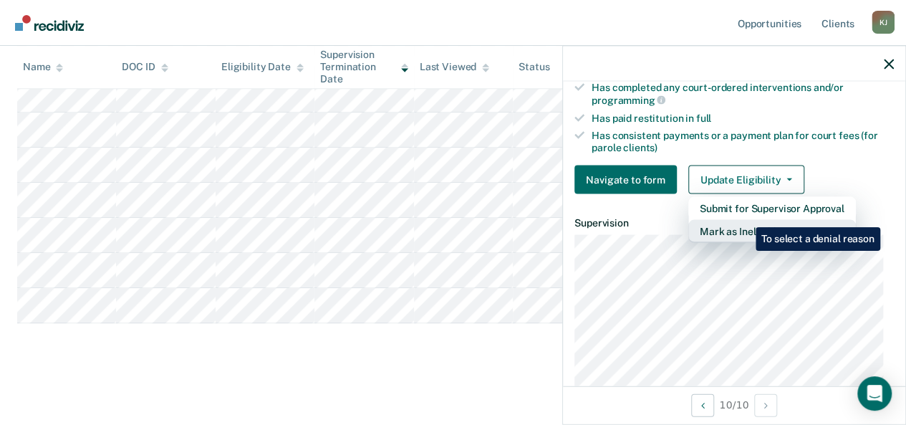
click at [745, 219] on button "Mark as Ineligible" at bounding box center [772, 230] width 168 height 23
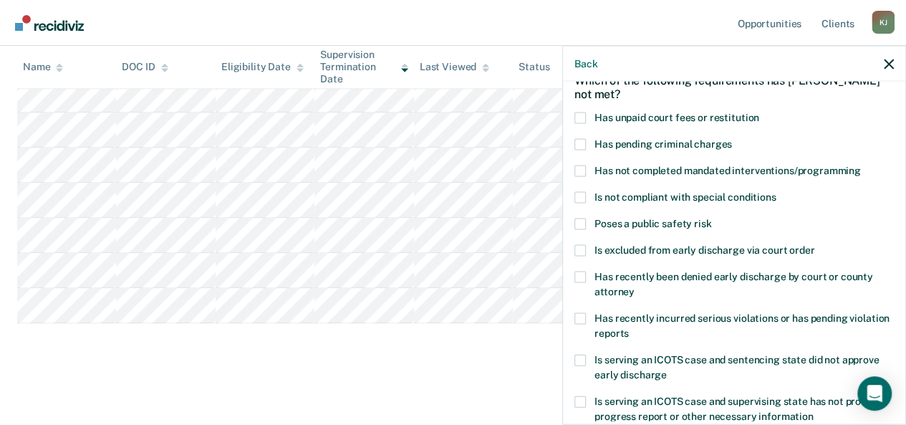
scroll to position [61, 0]
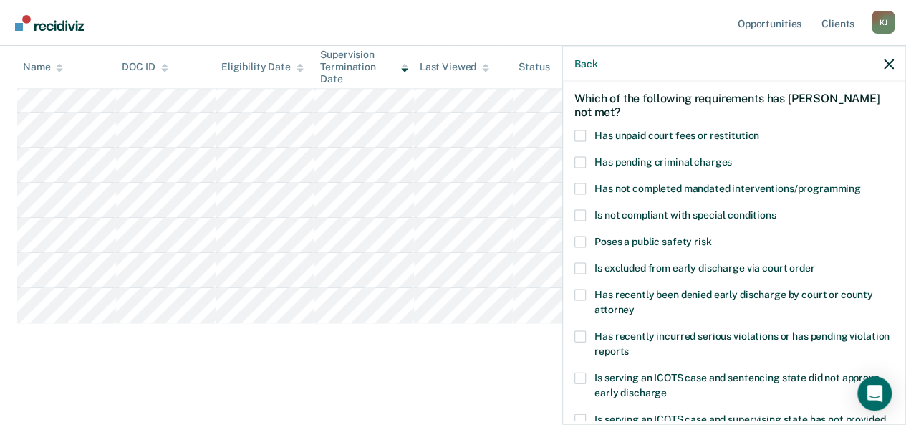
click at [577, 136] on span at bounding box center [579, 135] width 11 height 11
click at [759, 130] on input "Has unpaid court fees or restitution" at bounding box center [759, 130] width 0 height 0
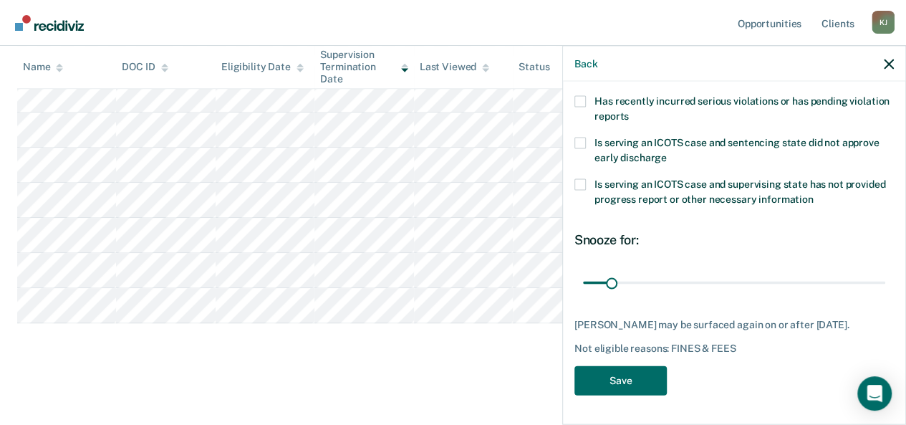
scroll to position [299, 0]
click at [601, 395] on button "Save" at bounding box center [620, 380] width 92 height 29
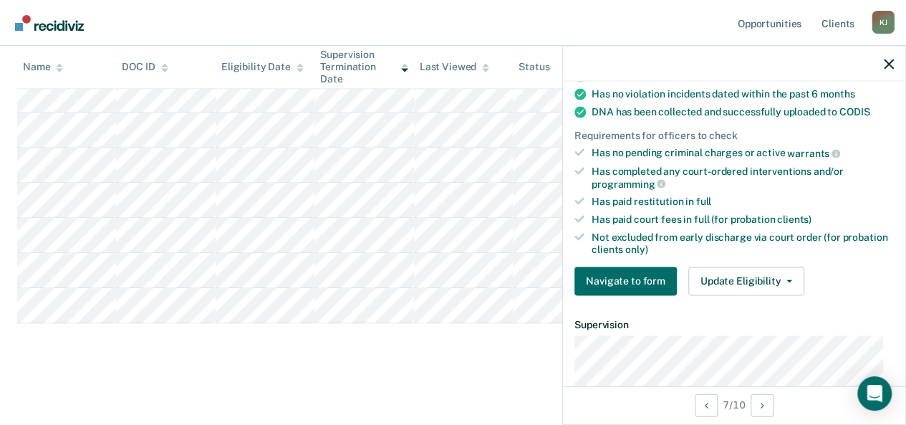
scroll to position [221, 0]
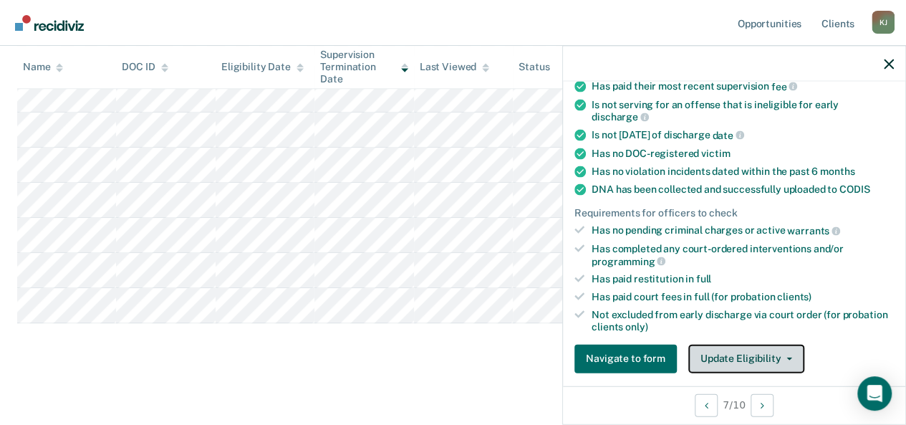
click at [781, 357] on span "button" at bounding box center [786, 358] width 11 height 3
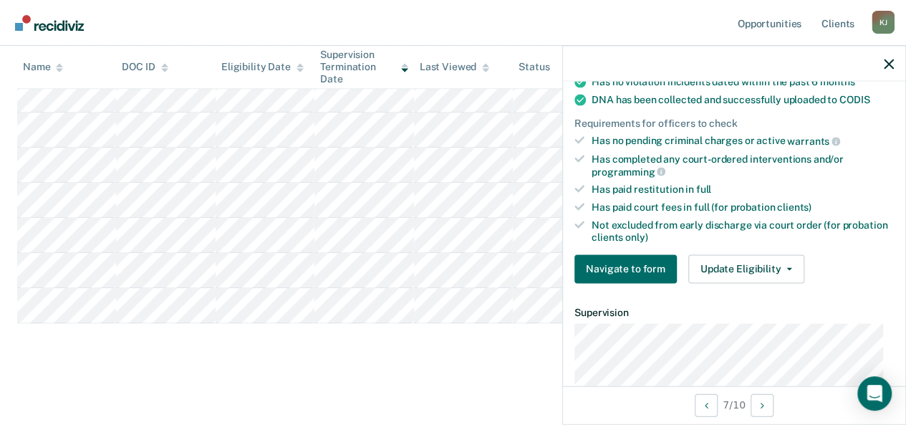
scroll to position [314, 0]
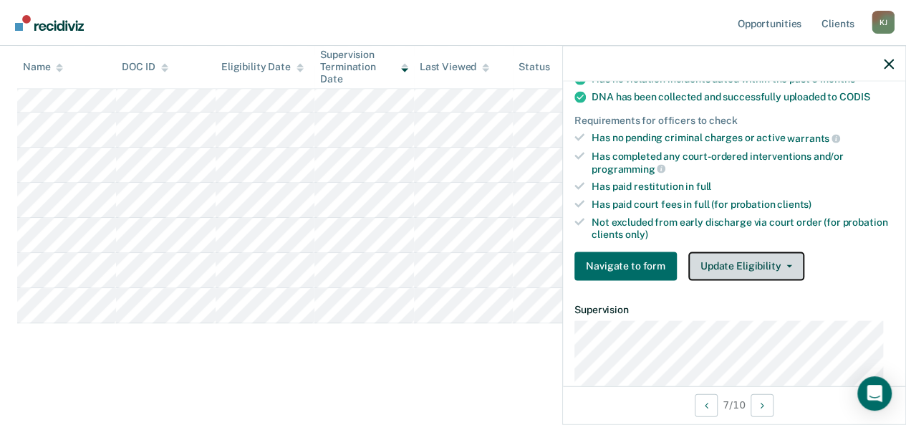
click at [766, 263] on button "Update Eligibility" at bounding box center [746, 265] width 116 height 29
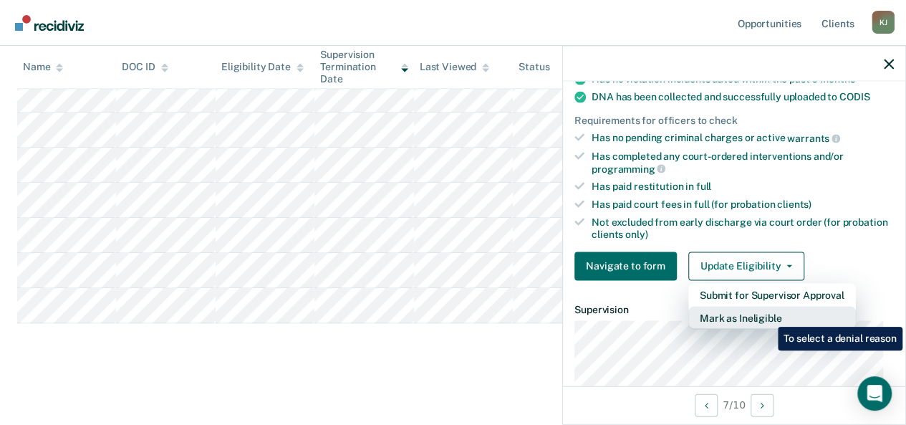
click at [767, 316] on button "Mark as Ineligible" at bounding box center [772, 317] width 168 height 23
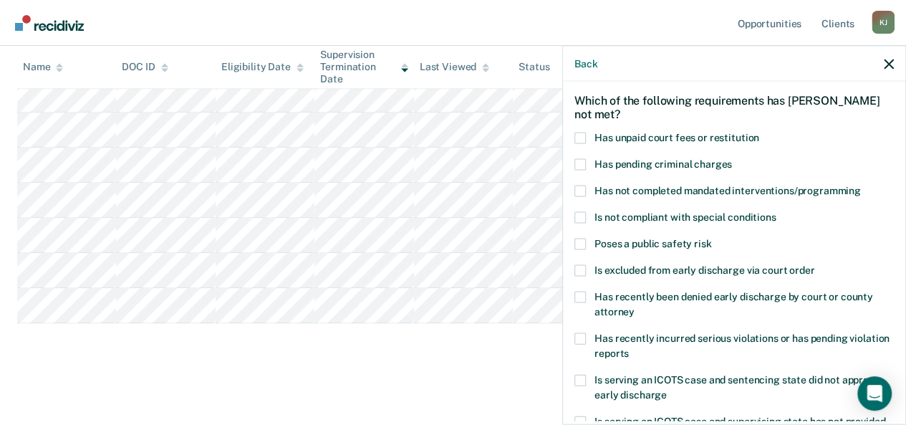
scroll to position [59, 0]
click at [574, 134] on span at bounding box center [579, 137] width 11 height 11
click at [759, 132] on input "Has unpaid court fees or restitution" at bounding box center [759, 132] width 0 height 0
click at [584, 188] on span at bounding box center [579, 190] width 11 height 11
click at [861, 185] on input "Has not completed mandated interventions/programming" at bounding box center [861, 185] width 0 height 0
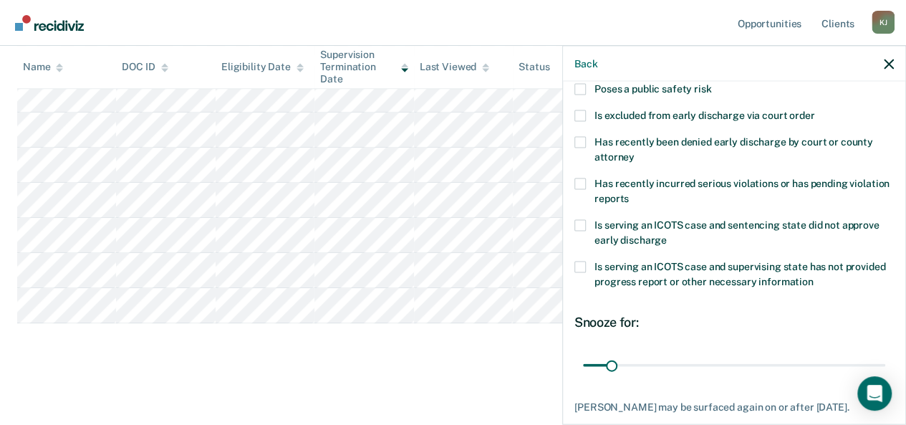
scroll to position [292, 0]
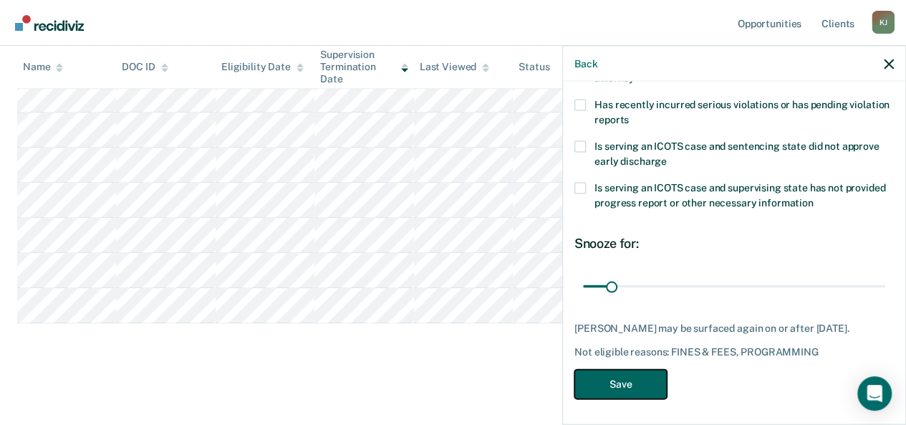
click at [613, 382] on button "Save" at bounding box center [620, 384] width 92 height 29
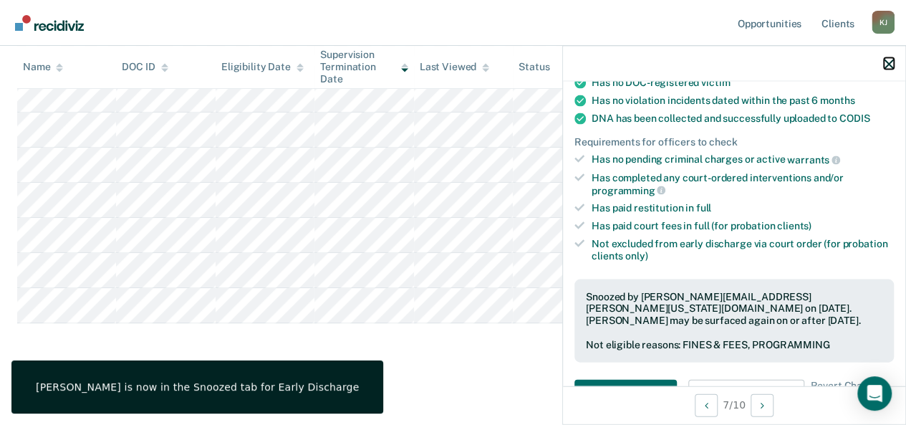
click at [885, 67] on icon "button" at bounding box center [889, 64] width 10 height 10
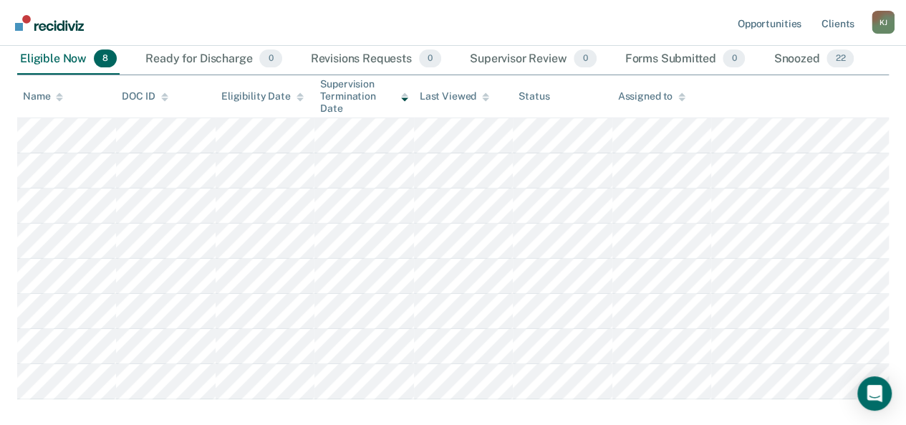
scroll to position [159, 0]
